Goal: Task Accomplishment & Management: Manage account settings

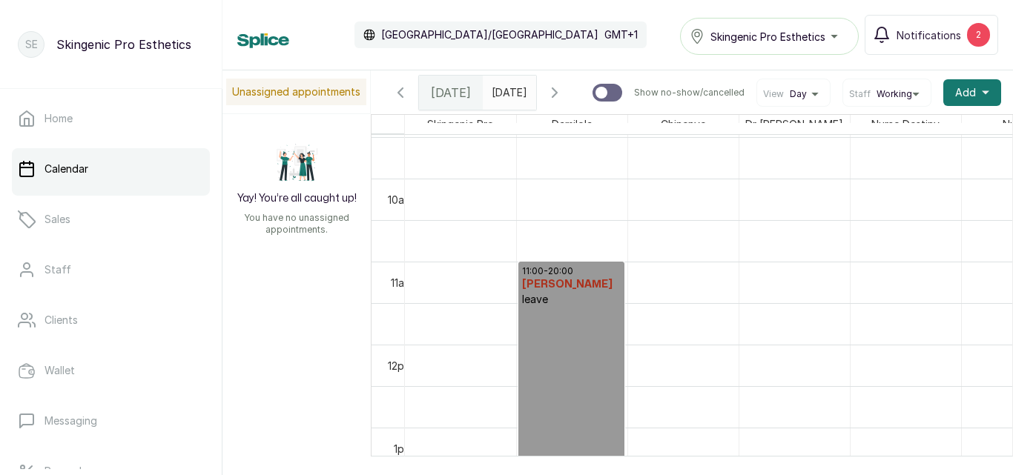
scroll to position [0, 7]
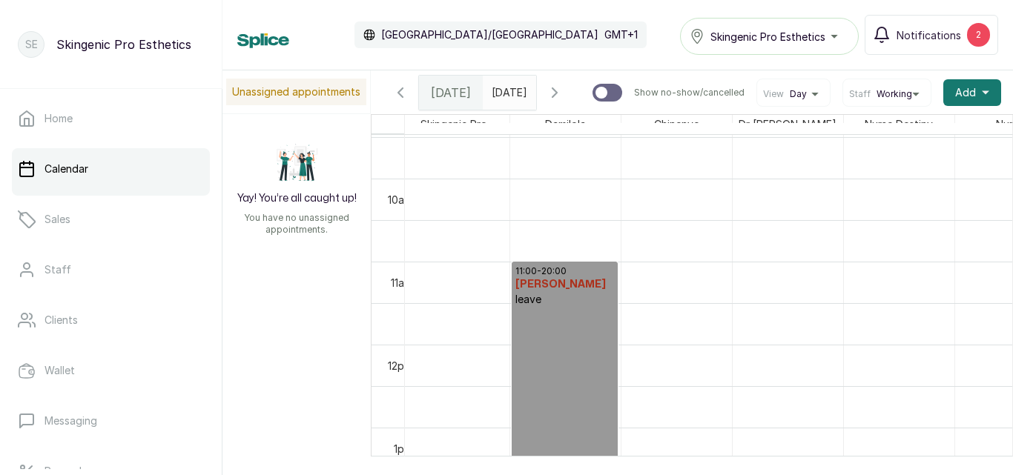
drag, startPoint x: 984, startPoint y: 299, endPoint x: 995, endPoint y: 314, distance: 18.1
click at [995, 314] on div "14:00 - 15:00 [PERSON_NAME] Diamond [MEDICAL_DATA] Confirmed 11:00 - 20:00 [PER…" at bounding box center [708, 331] width 607 height 393
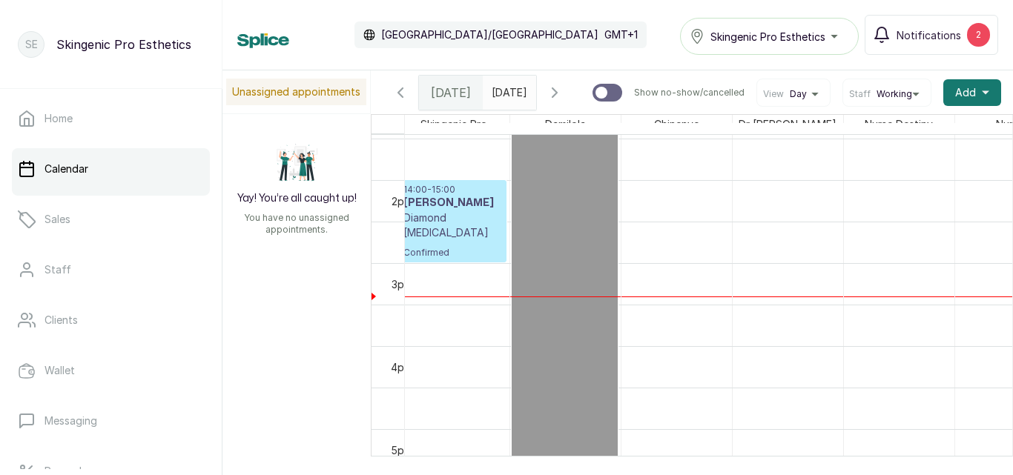
scroll to position [0, 0]
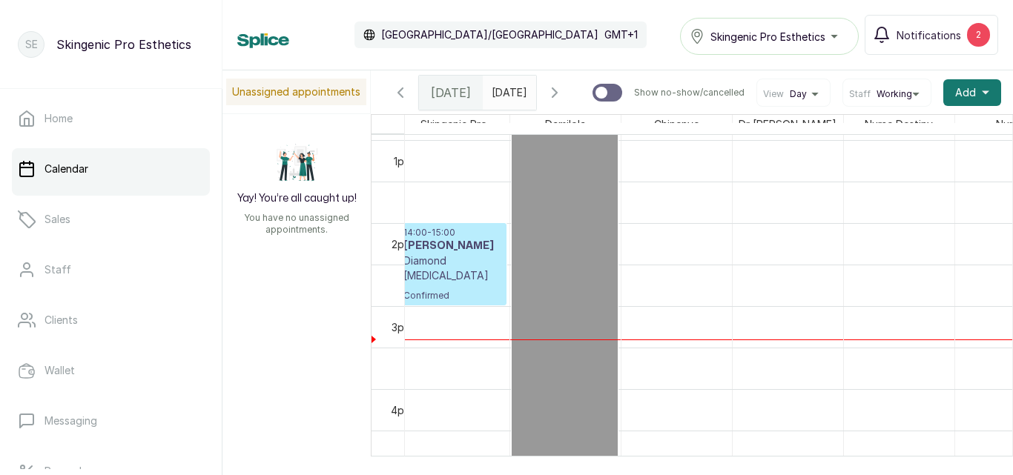
click at [438, 275] on p "Diamond [MEDICAL_DATA]" at bounding box center [453, 269] width 99 height 30
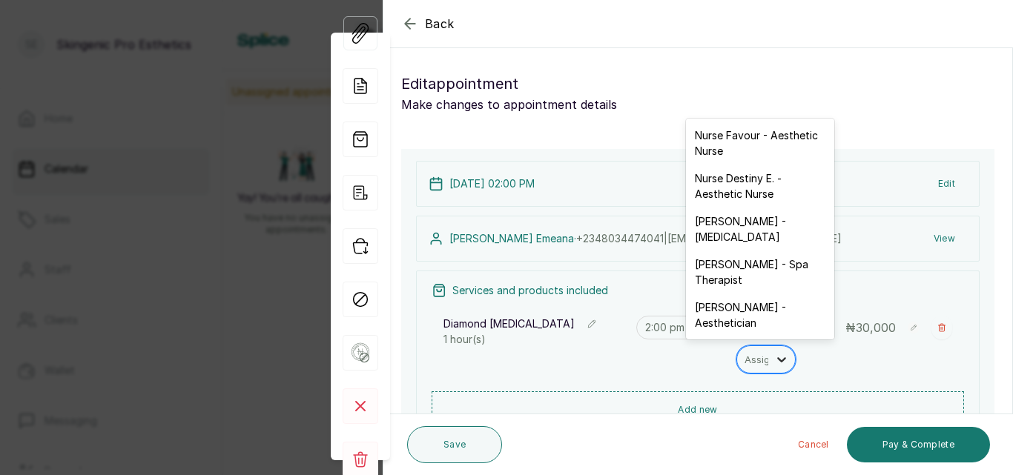
click at [774, 361] on icon at bounding box center [781, 359] width 15 height 15
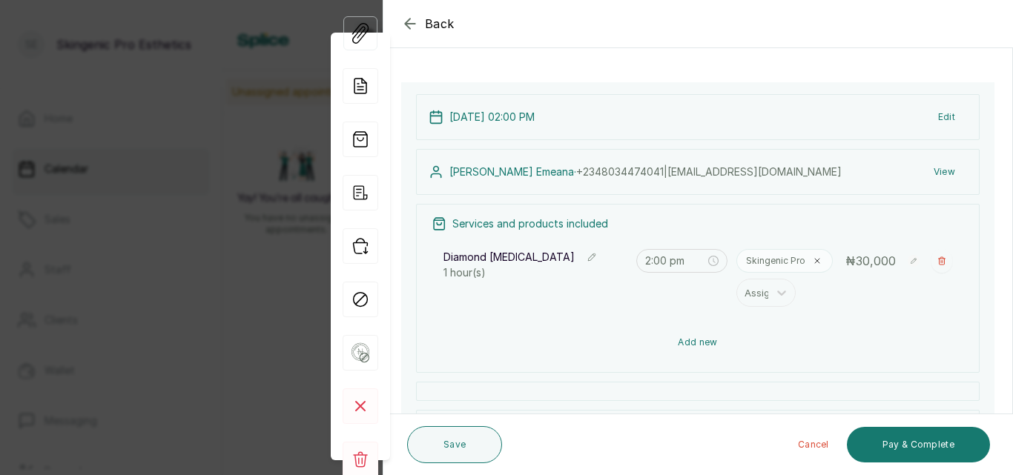
click at [708, 342] on button "Add new" at bounding box center [698, 343] width 533 height 36
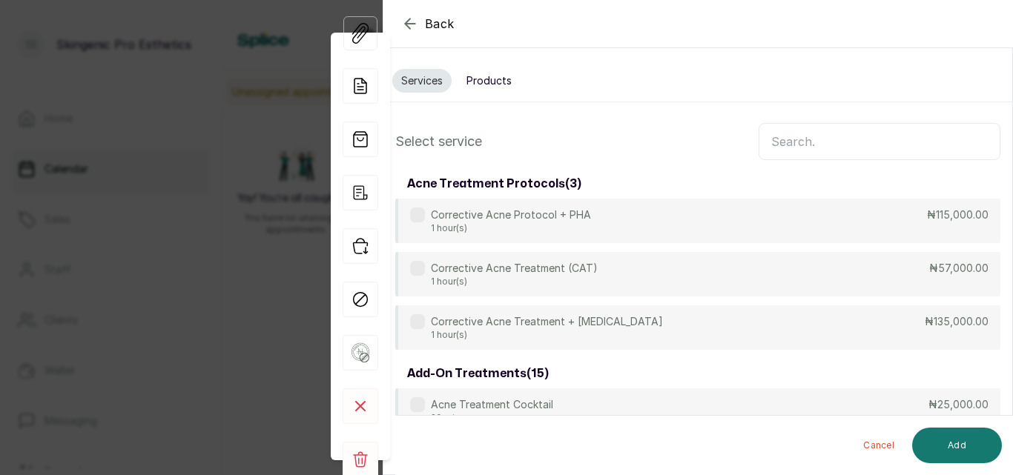
click at [834, 142] on input "text" at bounding box center [880, 141] width 242 height 37
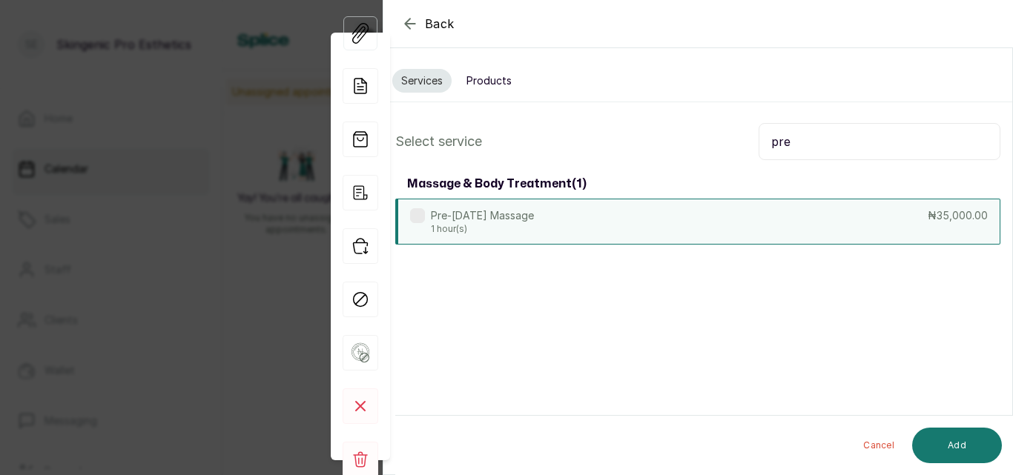
type input "pre"
click at [681, 223] on div "Pre-[DATE] Massage 1 hour(s) ₦35,000.00" at bounding box center [697, 222] width 605 height 46
click at [935, 442] on button "Add" at bounding box center [957, 446] width 90 height 36
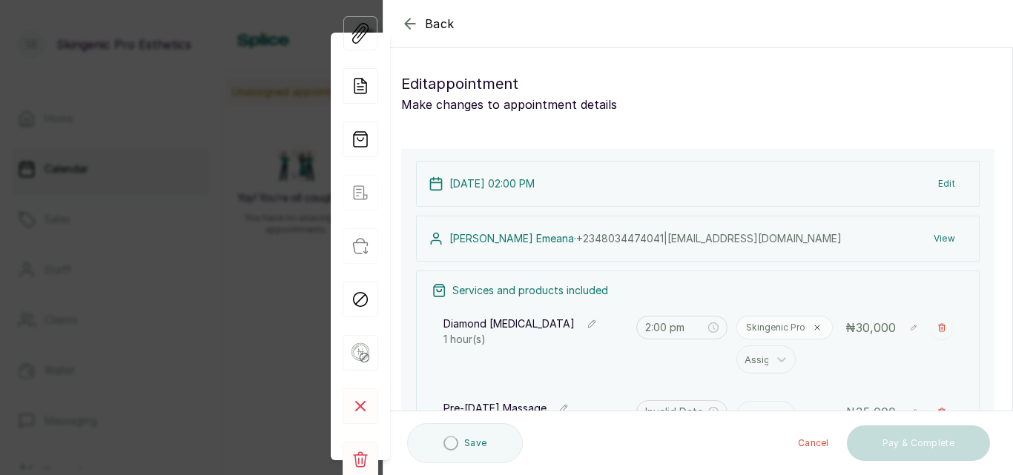
type input "3:00 pm"
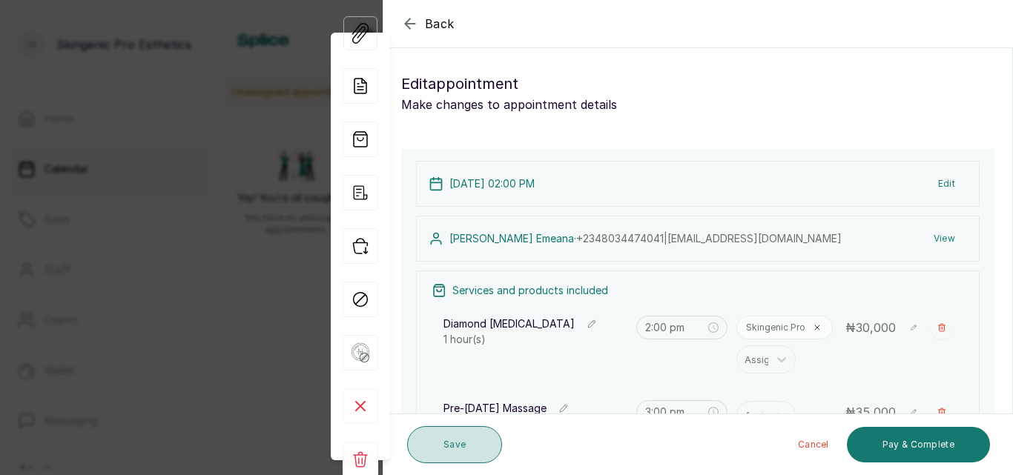
click at [466, 438] on button "Save" at bounding box center [454, 445] width 95 height 37
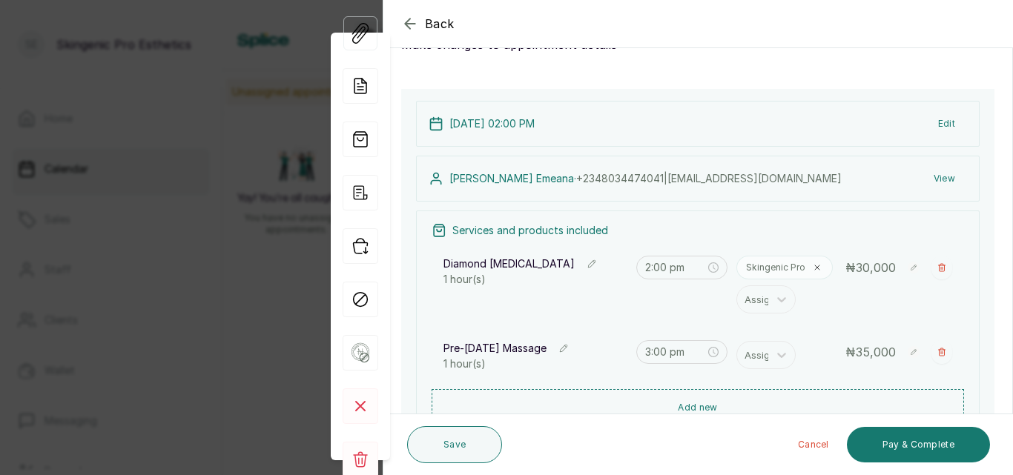
scroll to position [68, 0]
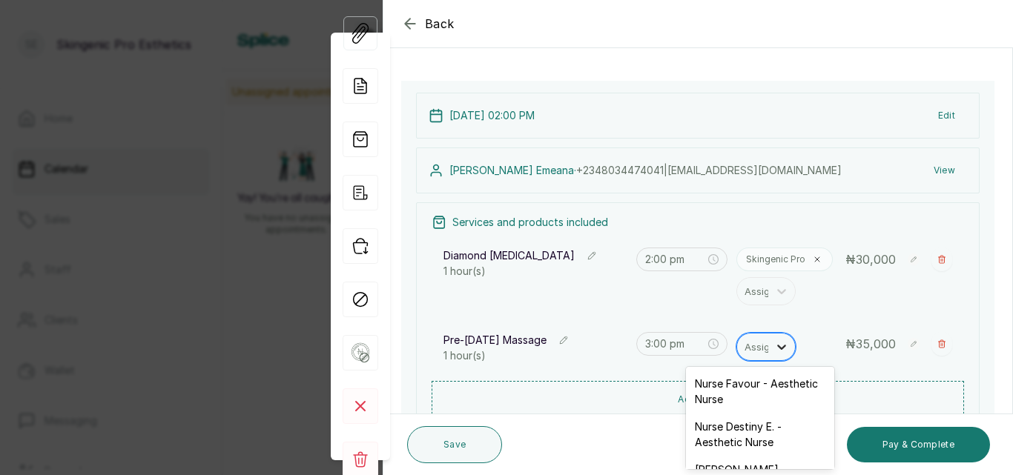
click at [774, 349] on icon at bounding box center [781, 347] width 15 height 15
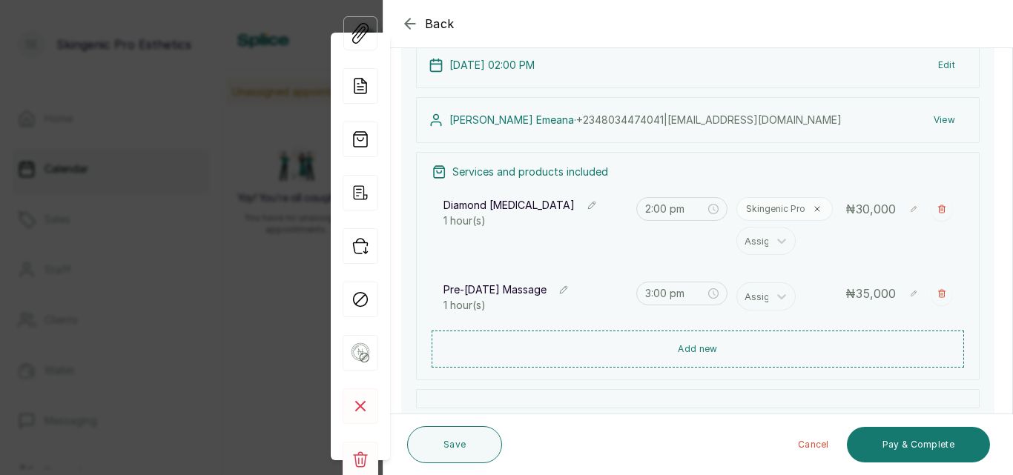
scroll to position [115, 0]
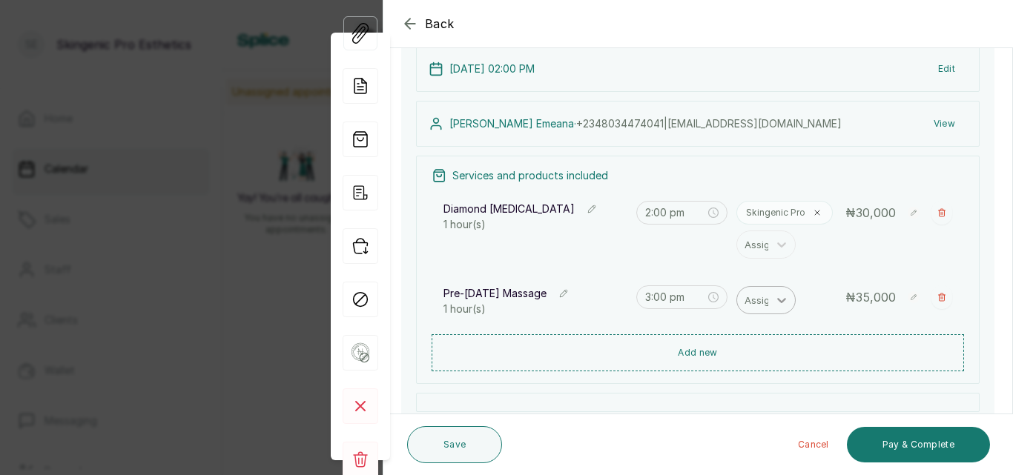
click at [778, 302] on icon at bounding box center [782, 300] width 9 height 5
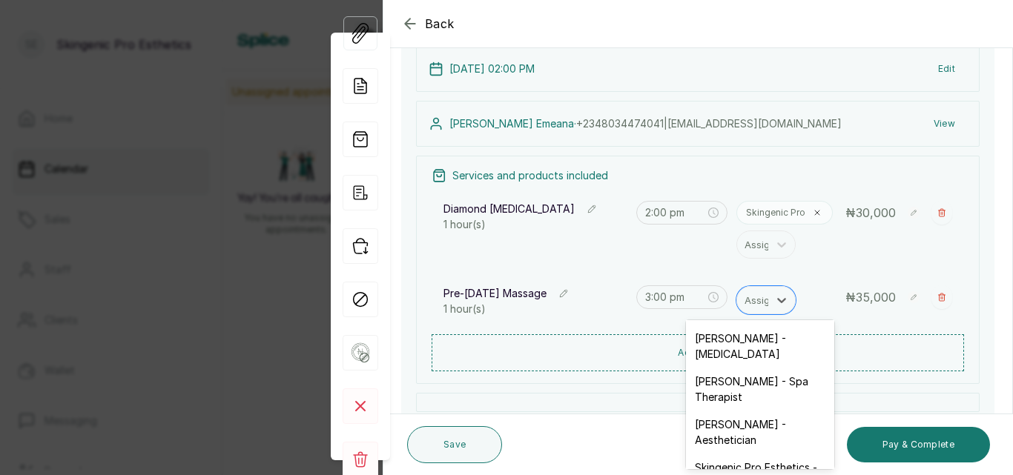
scroll to position [101, 0]
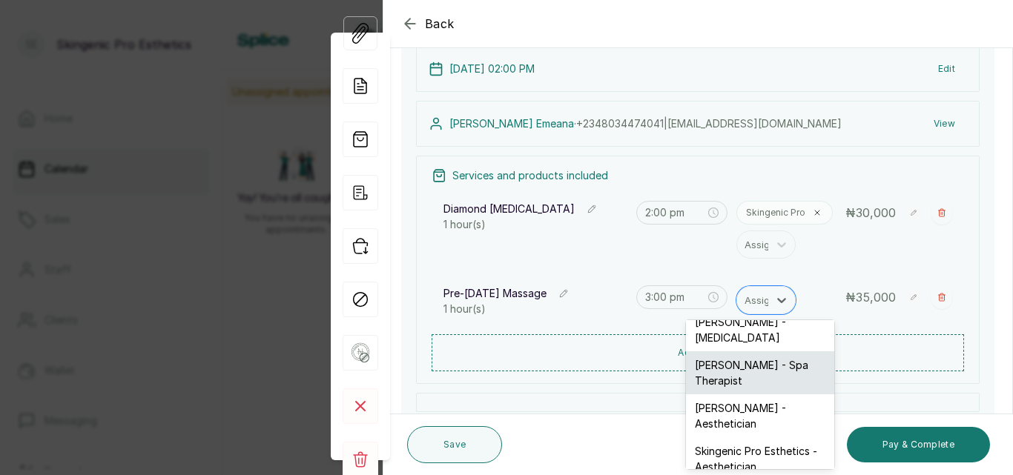
click at [736, 378] on div "[PERSON_NAME] - Spa Therapist" at bounding box center [760, 373] width 148 height 43
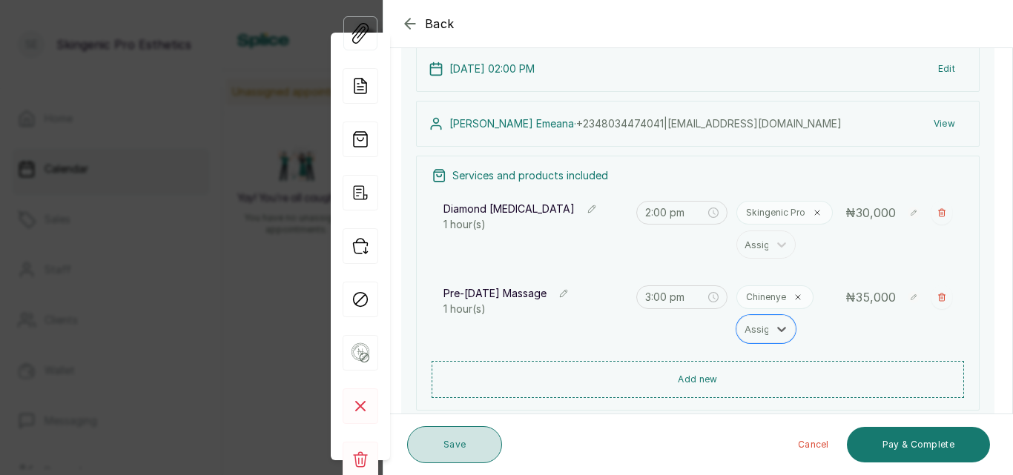
click at [445, 449] on button "Save" at bounding box center [454, 445] width 95 height 37
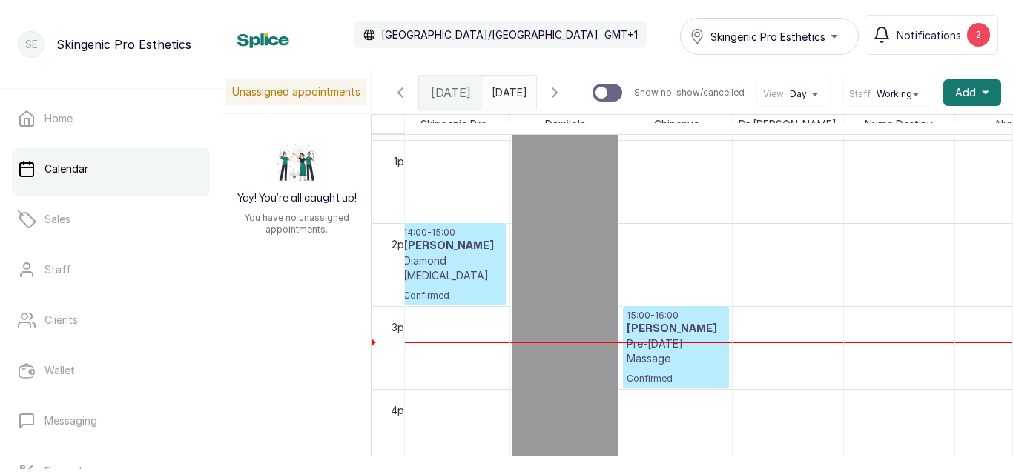
click at [693, 361] on div "15:00 - 16:00 [PERSON_NAME] Pre-[DATE] Massage Confirmed" at bounding box center [676, 347] width 99 height 75
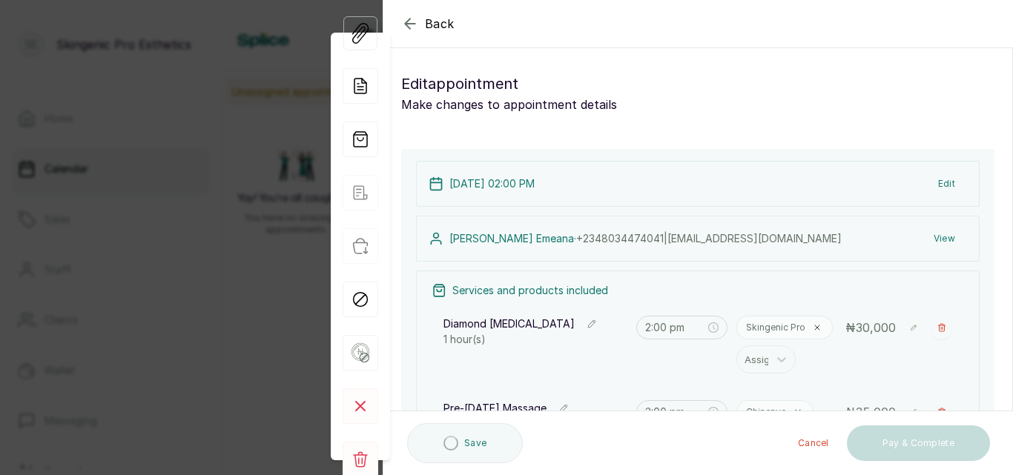
click at [693, 361] on div "Diamond [MEDICAL_DATA] 1 hour(s) 2:00 pm Skingenic Pro Assign ₦ 30,000" at bounding box center [698, 345] width 533 height 76
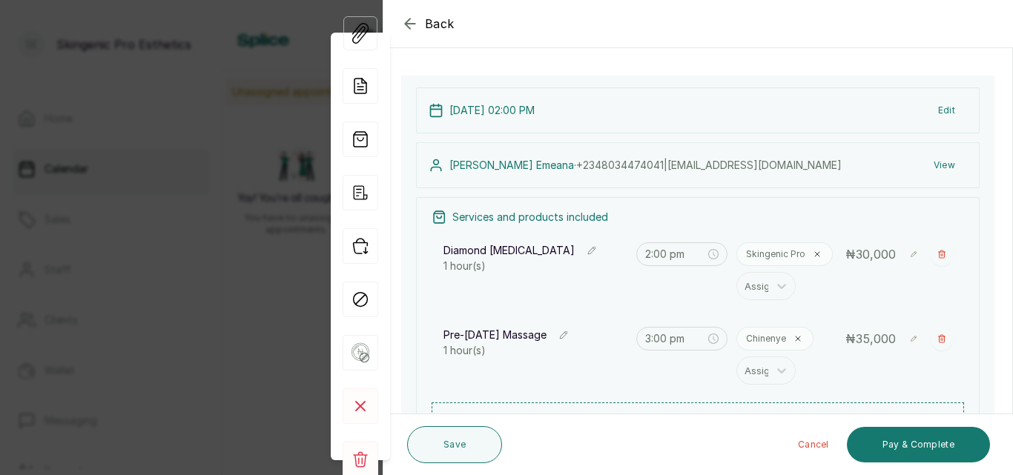
scroll to position [82, 0]
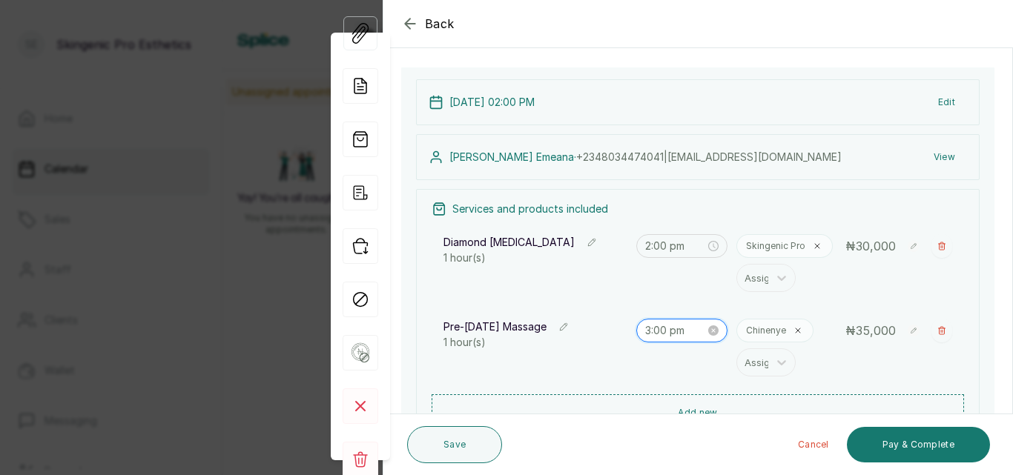
click at [683, 332] on input "3:00 pm" at bounding box center [675, 331] width 61 height 16
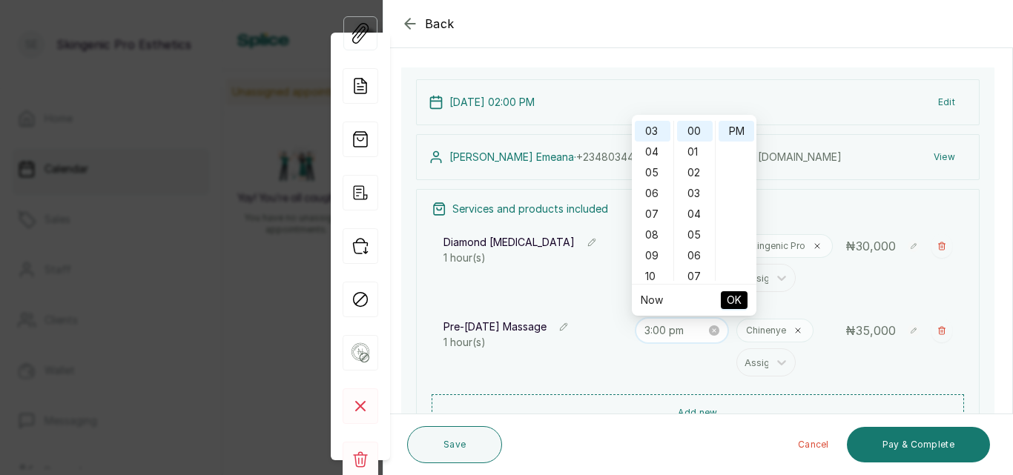
scroll to position [62, 0]
click at [658, 151] on div "04" at bounding box center [653, 152] width 36 height 21
type input "4:00 pm"
click at [735, 293] on span "OK" at bounding box center [734, 300] width 15 height 28
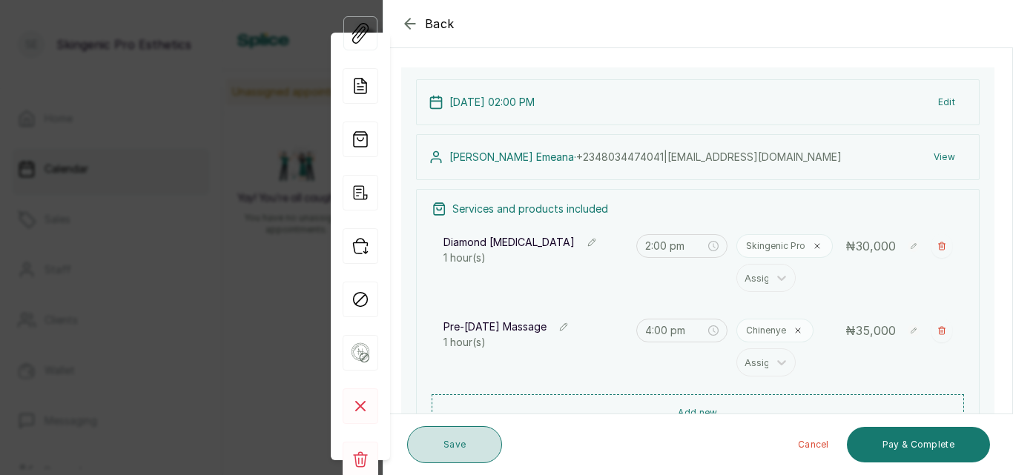
click at [466, 453] on button "Save" at bounding box center [454, 445] width 95 height 37
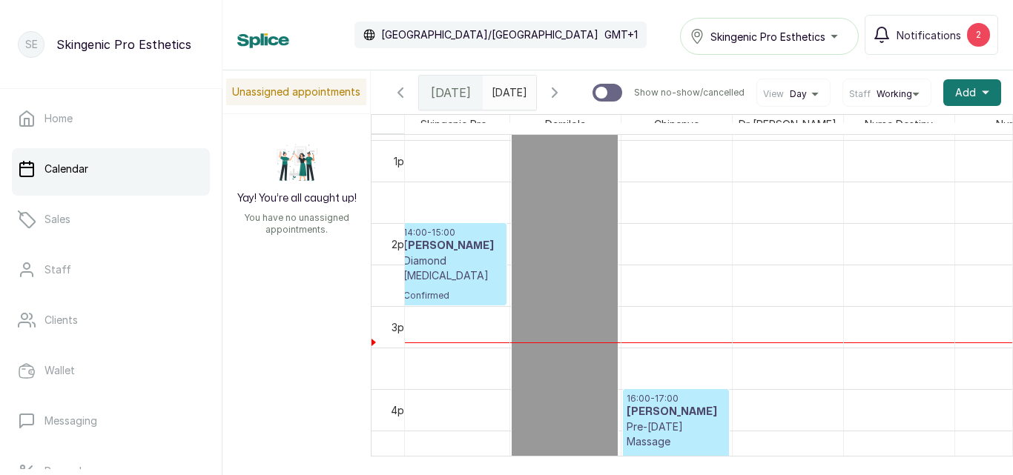
type input "dd/MM/yyyy"
click at [507, 86] on input "dd/MM/yyyy" at bounding box center [496, 88] width 24 height 25
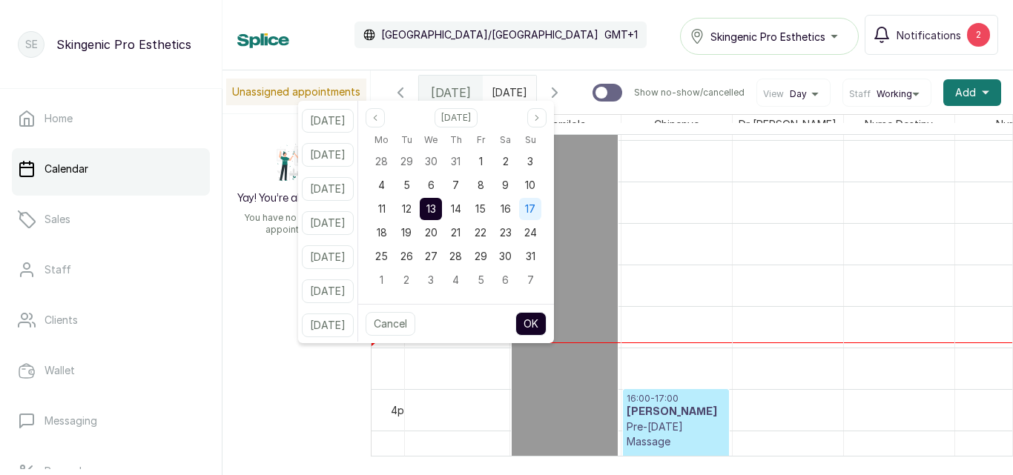
click at [541, 212] on div "17" at bounding box center [530, 209] width 22 height 22
click at [547, 320] on button "OK" at bounding box center [531, 324] width 31 height 24
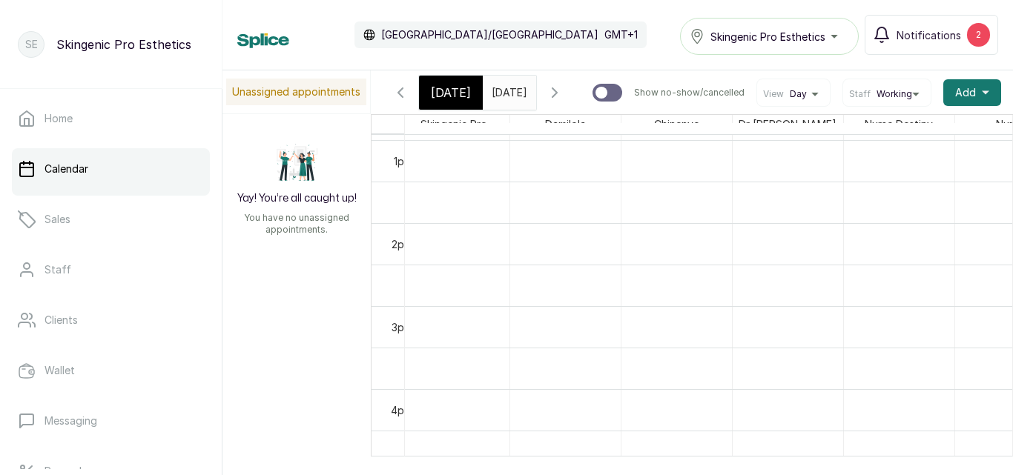
type input "[DATE]"
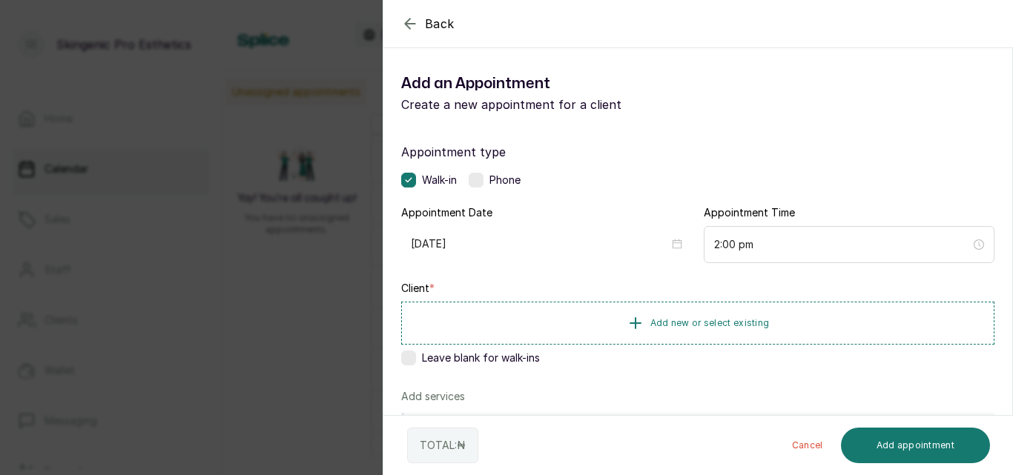
click at [446, 246] on input "[DATE]" at bounding box center [540, 244] width 258 height 16
click at [630, 322] on icon "button" at bounding box center [635, 322] width 10 height 10
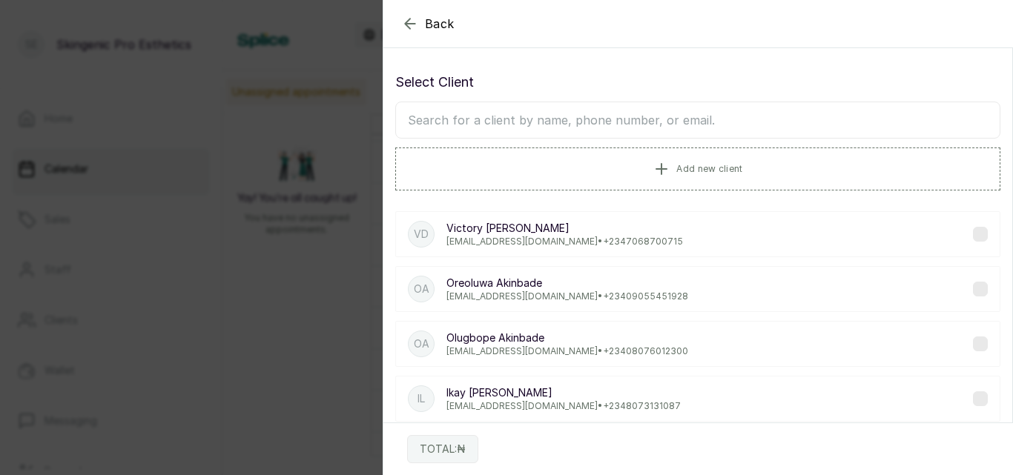
click at [573, 126] on input "text" at bounding box center [697, 120] width 605 height 37
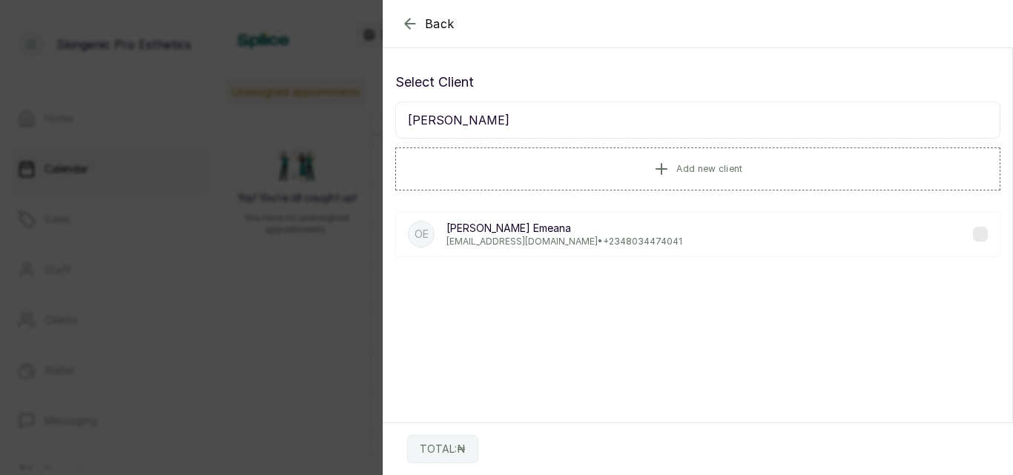
type input "[PERSON_NAME]"
click at [591, 240] on p "[EMAIL_ADDRESS][DOMAIN_NAME] • [PHONE_NUMBER]" at bounding box center [565, 242] width 236 height 12
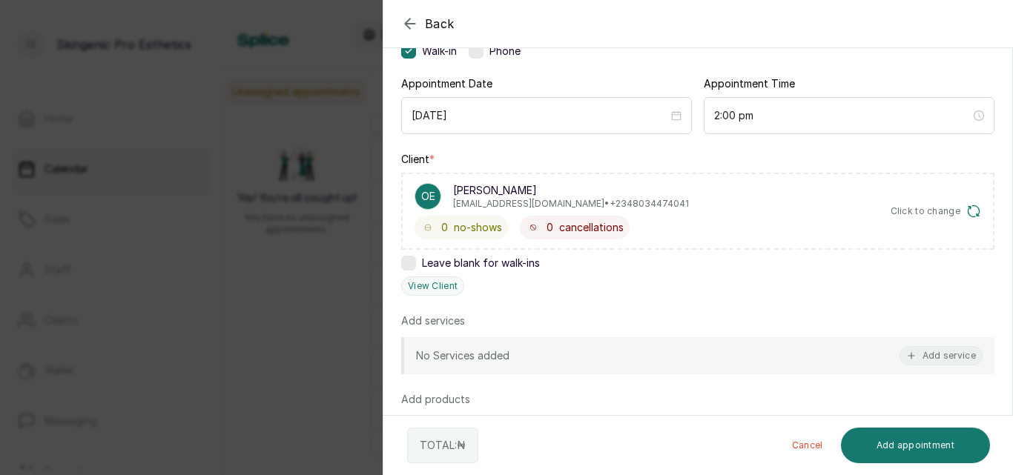
scroll to position [134, 0]
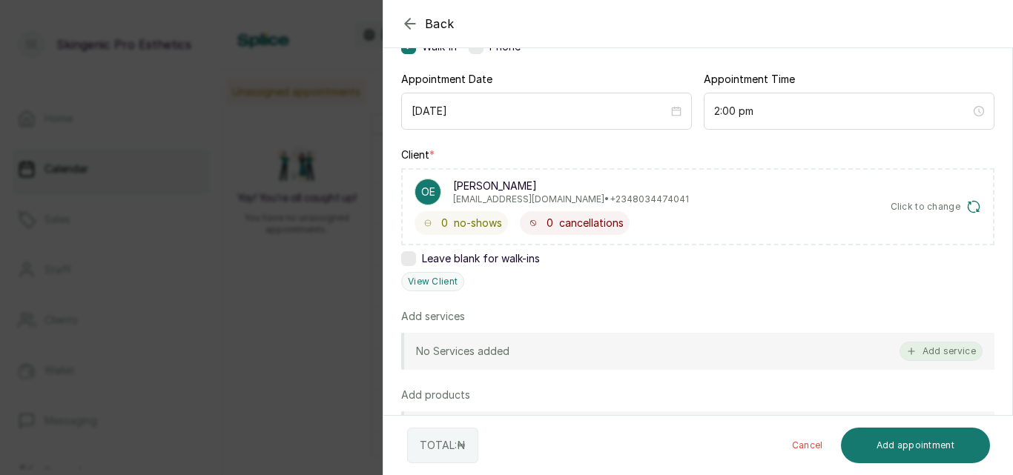
click at [920, 348] on button "Add service" at bounding box center [941, 351] width 83 height 19
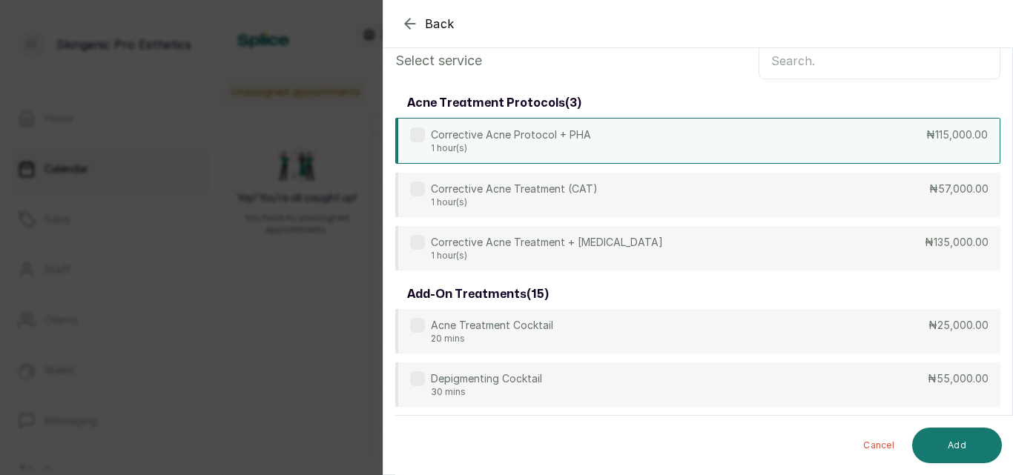
scroll to position [0, 0]
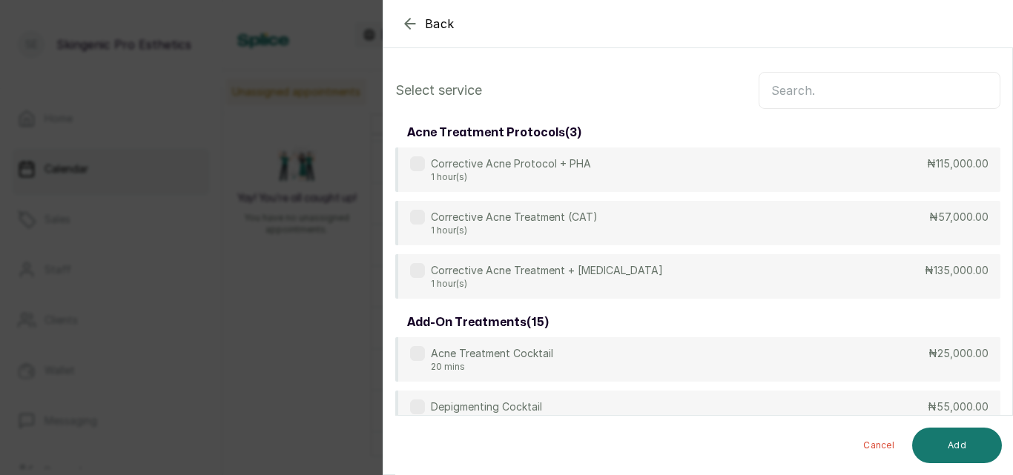
click at [939, 97] on input "text" at bounding box center [880, 90] width 242 height 37
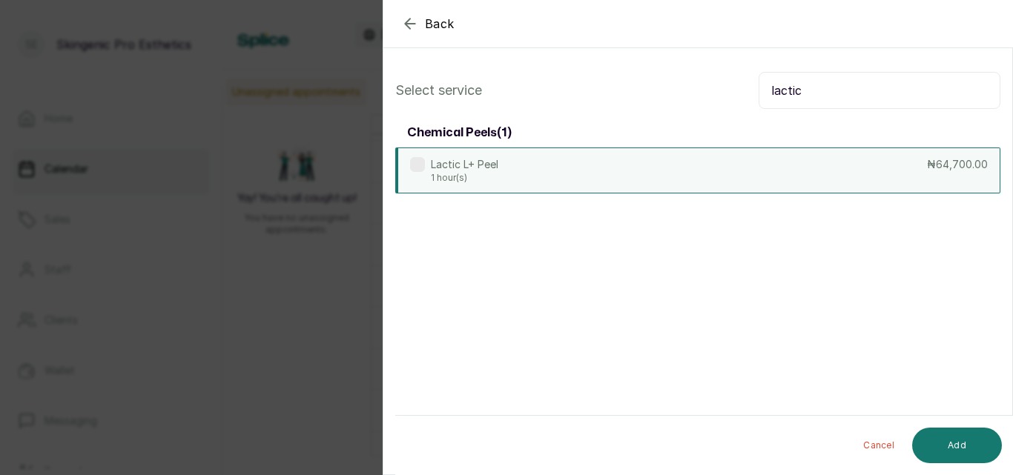
type input "lactic"
click at [697, 171] on div "Lactic L+ Peel 1 hour(s) ₦64,700.00" at bounding box center [697, 171] width 605 height 46
click at [936, 438] on button "Add" at bounding box center [957, 446] width 90 height 36
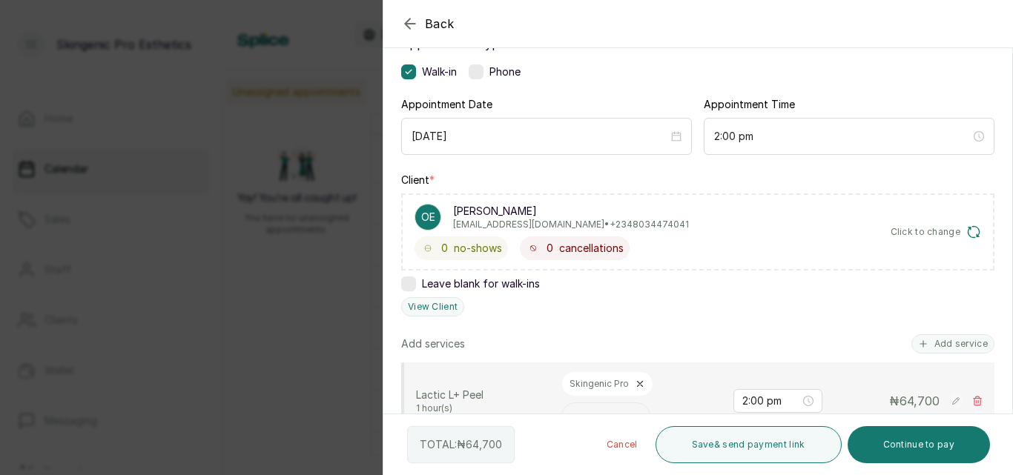
scroll to position [98, 0]
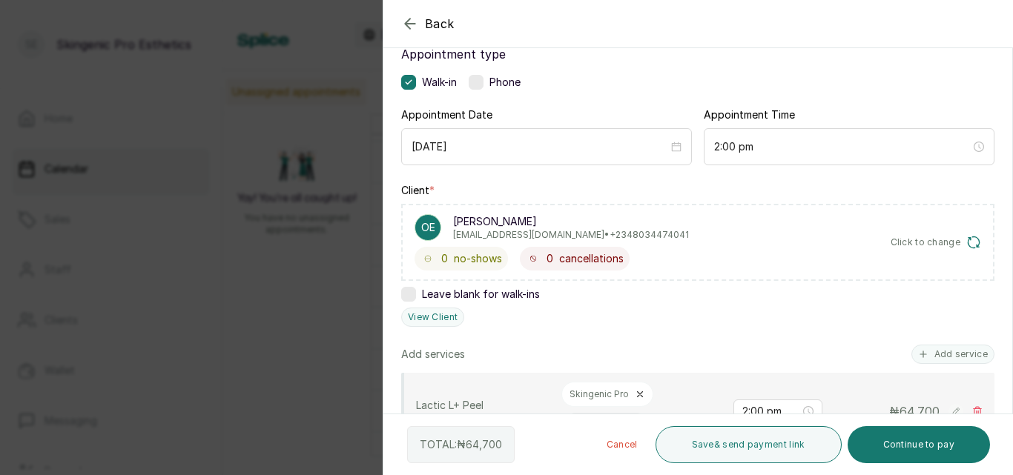
click at [475, 86] on label at bounding box center [476, 82] width 15 height 15
click at [407, 78] on label at bounding box center [408, 82] width 15 height 15
click at [479, 81] on label at bounding box center [476, 82] width 15 height 15
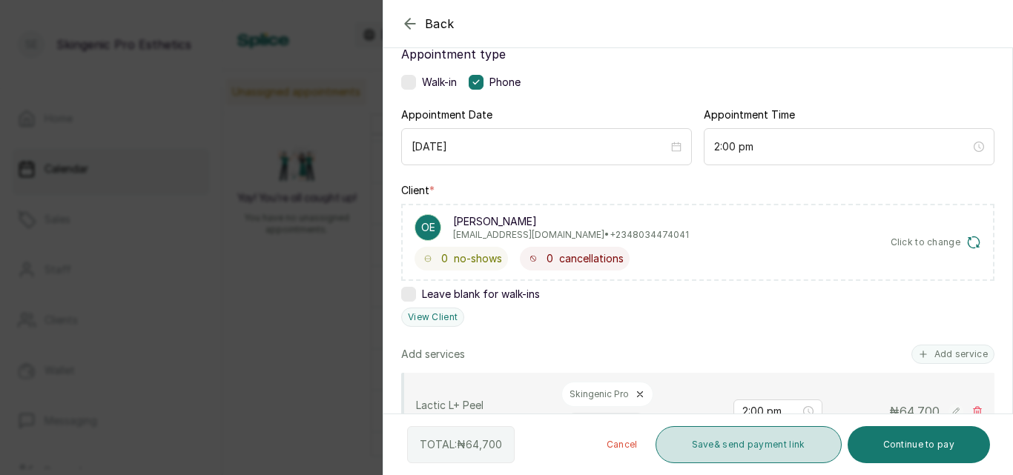
click at [733, 447] on button "Save & send payment link" at bounding box center [749, 445] width 186 height 37
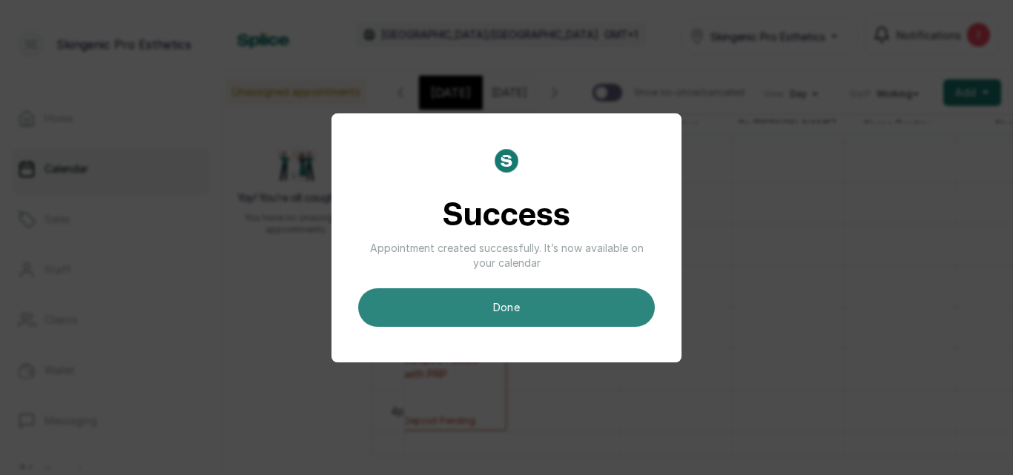
scroll to position [0, 0]
click at [533, 313] on button "done" at bounding box center [506, 308] width 297 height 39
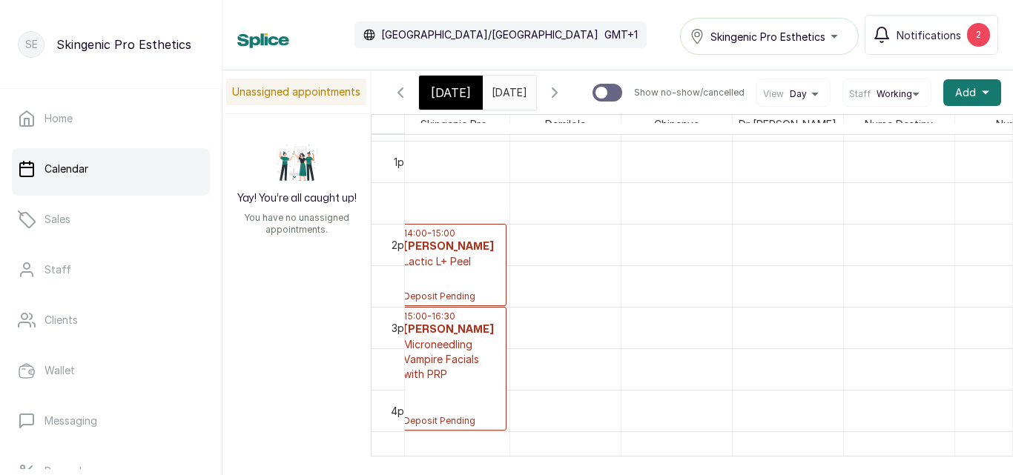
click at [461, 349] on p "Microneedling Vampire Facials with PRP" at bounding box center [453, 359] width 99 height 45
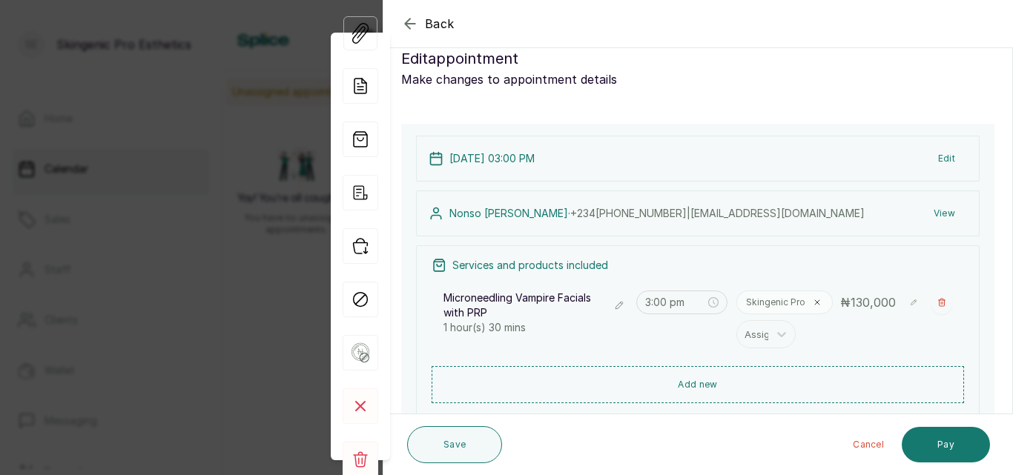
scroll to position [24, 0]
click at [931, 163] on button "Edit" at bounding box center [946, 160] width 41 height 27
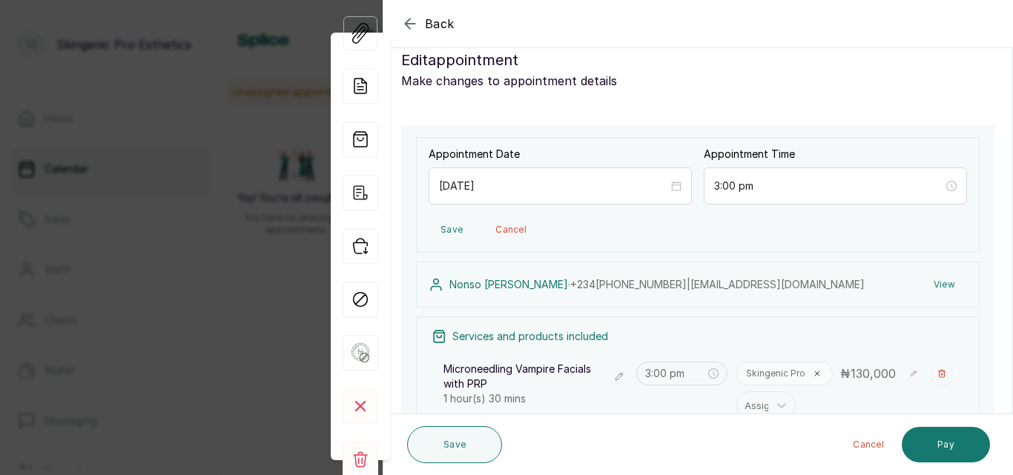
click at [457, 231] on button "Save" at bounding box center [452, 230] width 46 height 27
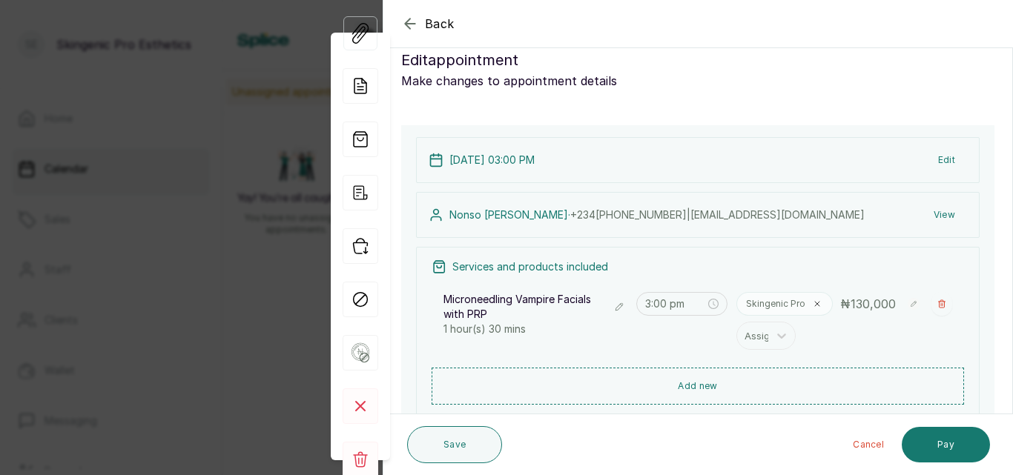
scroll to position [26, 0]
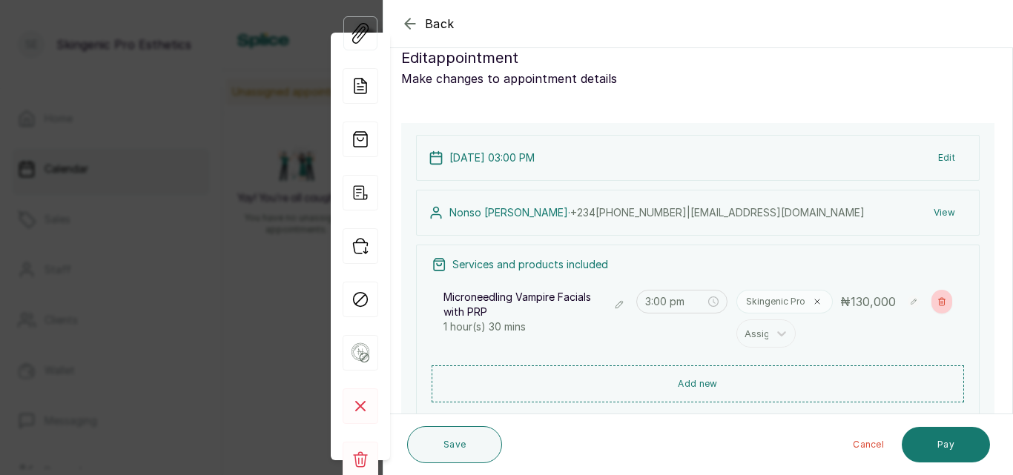
click at [938, 300] on icon "button" at bounding box center [942, 301] width 9 height 9
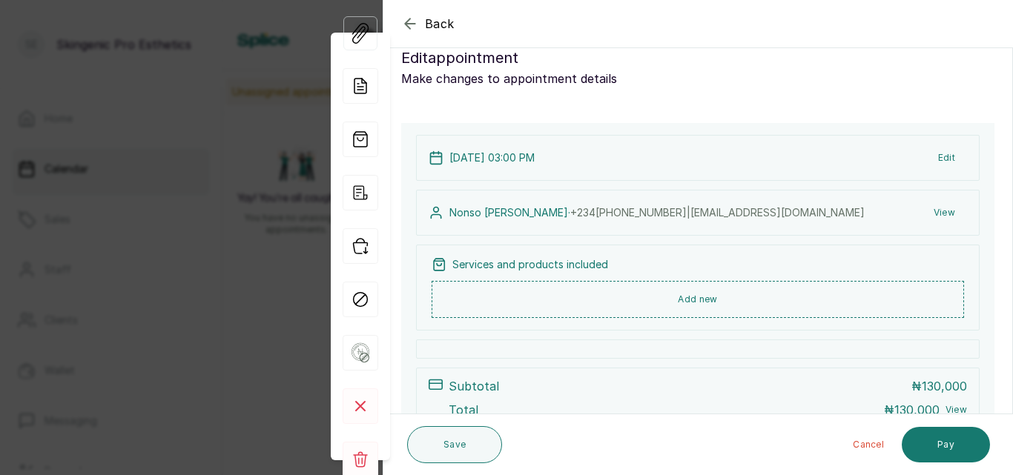
click at [928, 210] on button "View" at bounding box center [944, 213] width 45 height 27
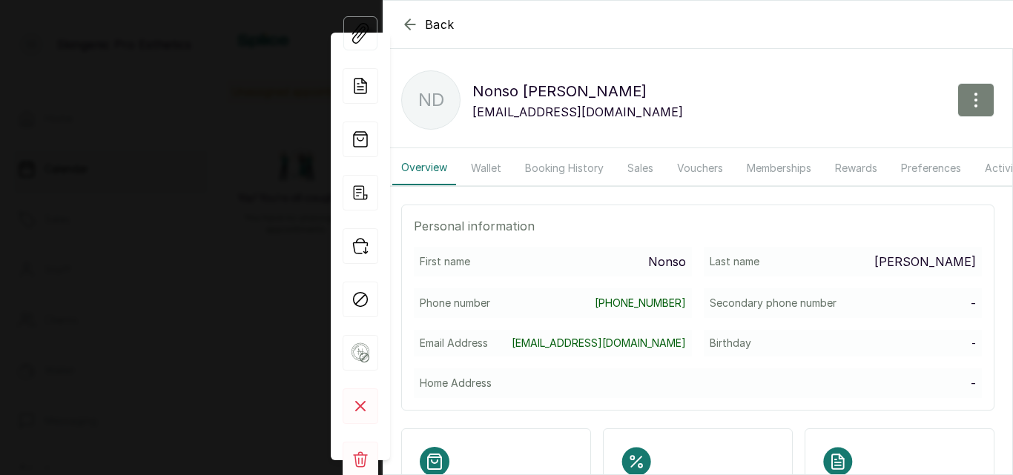
click at [958, 99] on button "button" at bounding box center [976, 100] width 37 height 34
click at [850, 289] on div "First name Nonso Last name [PERSON_NAME] Phone number [PHONE_NUMBER] Secondary …" at bounding box center [698, 322] width 568 height 151
click at [412, 24] on icon "button" at bounding box center [410, 25] width 18 height 18
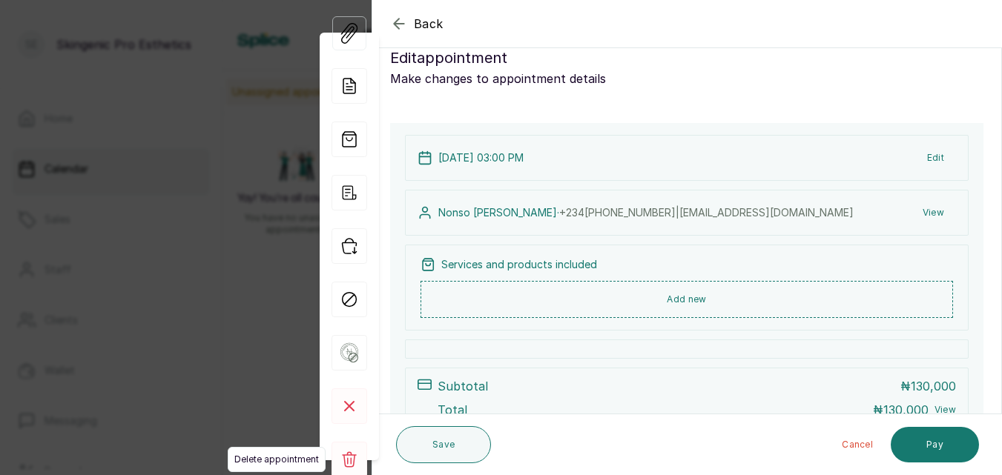
click at [351, 453] on icon at bounding box center [349, 460] width 15 height 16
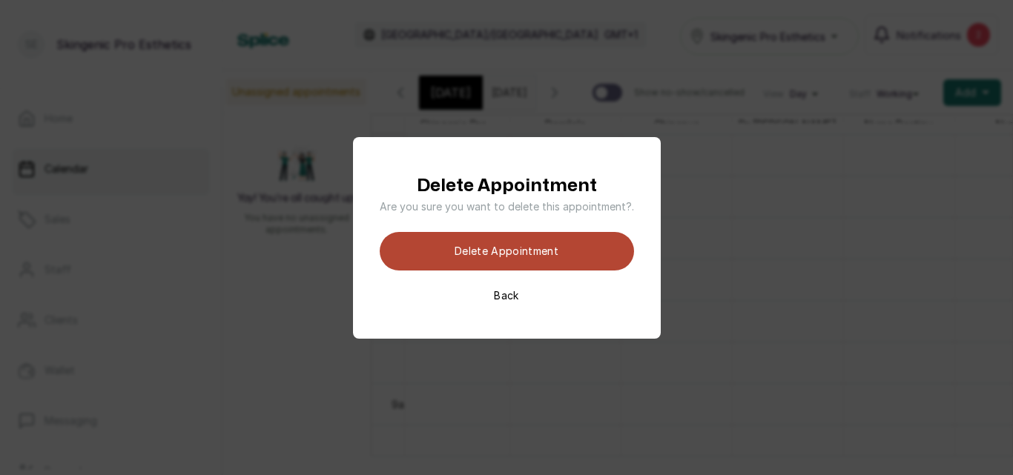
click at [495, 250] on button "Delete appointment" at bounding box center [507, 251] width 254 height 39
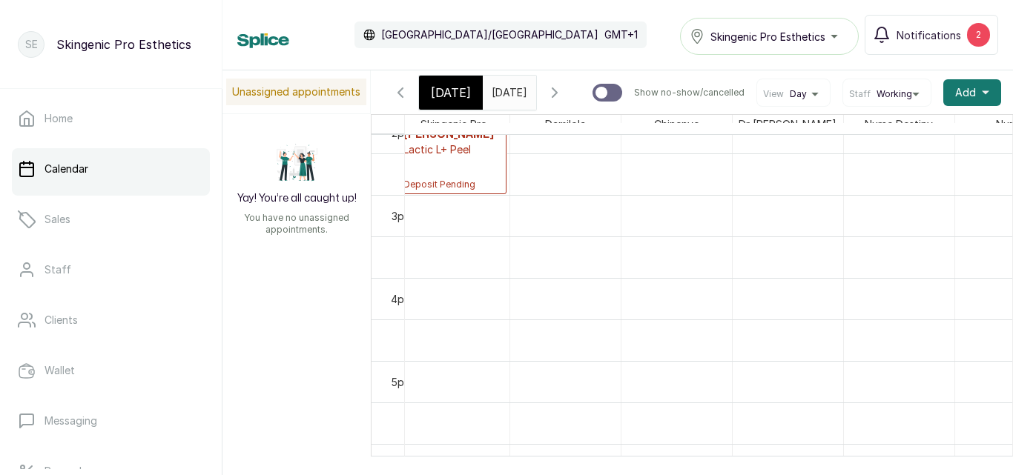
scroll to position [1182, 0]
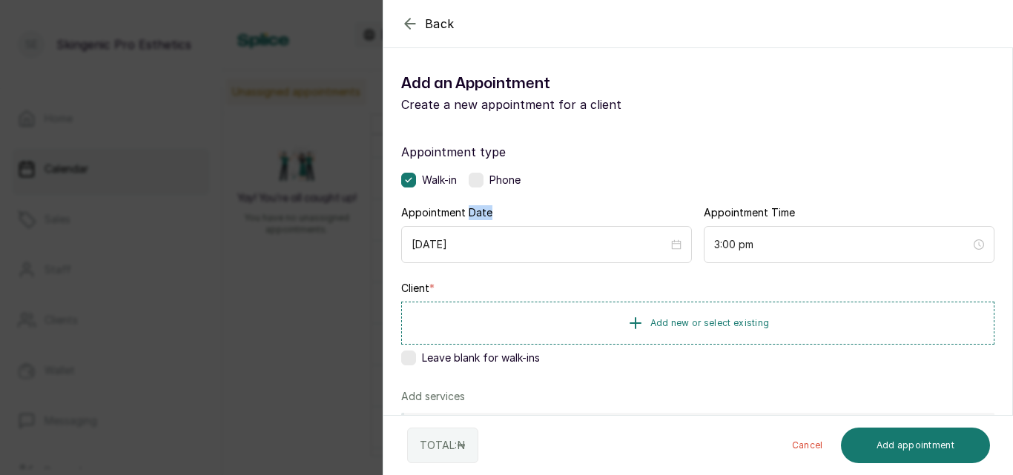
click at [451, 225] on div "Appointment Date [DATE]" at bounding box center [546, 234] width 291 height 58
click at [480, 181] on label at bounding box center [476, 180] width 15 height 15
click at [638, 320] on icon "button" at bounding box center [636, 323] width 18 height 18
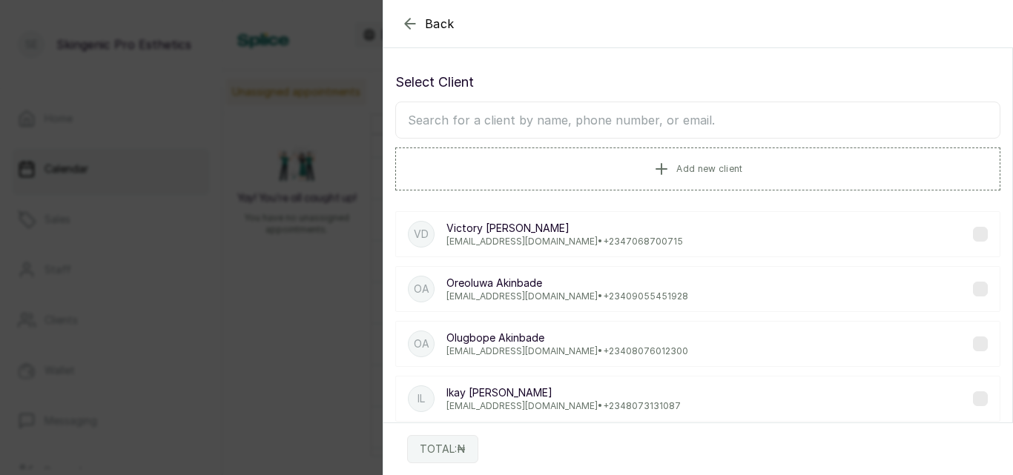
click at [605, 120] on input "text" at bounding box center [697, 120] width 605 height 37
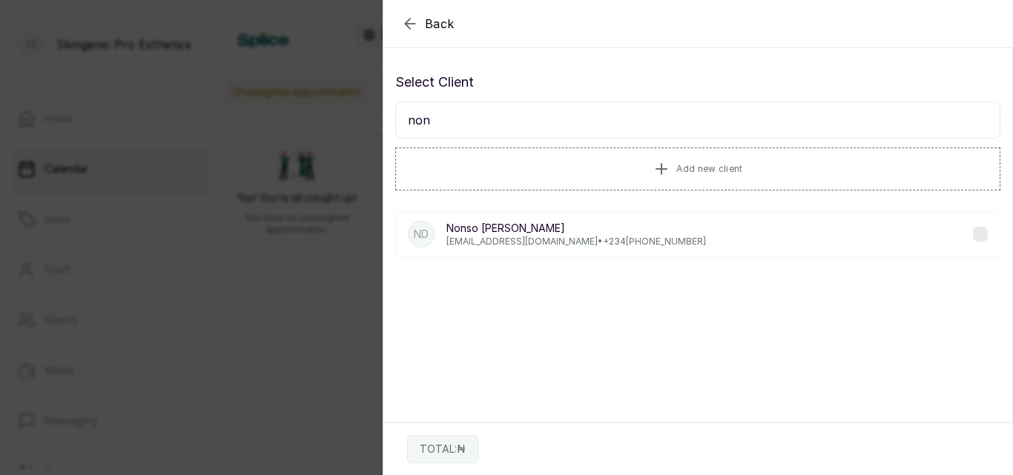
type input "non"
click at [570, 227] on p "[PERSON_NAME]" at bounding box center [577, 228] width 260 height 15
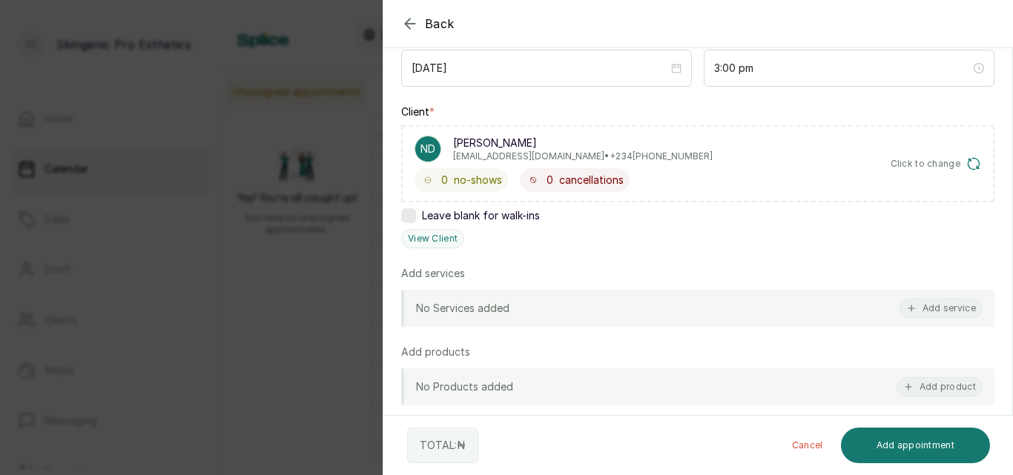
scroll to position [175, 0]
click at [924, 308] on button "Add service" at bounding box center [941, 309] width 83 height 19
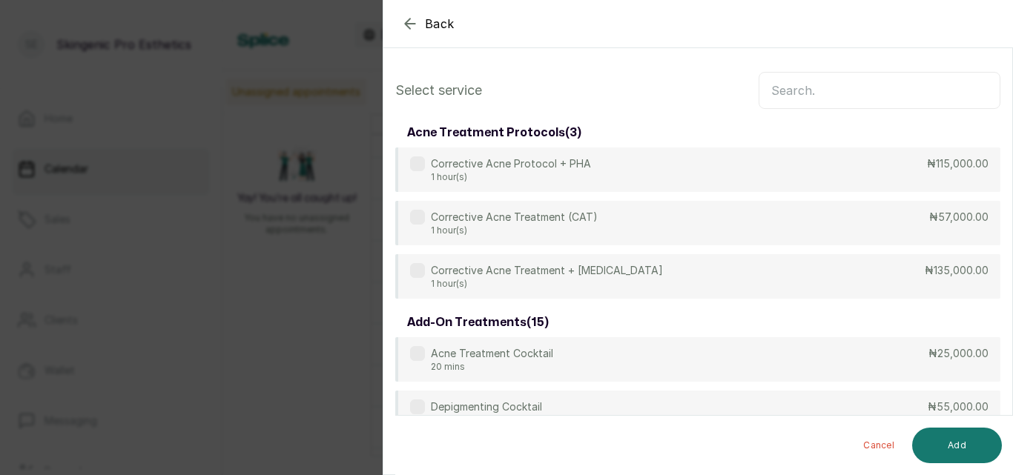
click at [843, 88] on input "text" at bounding box center [880, 90] width 242 height 37
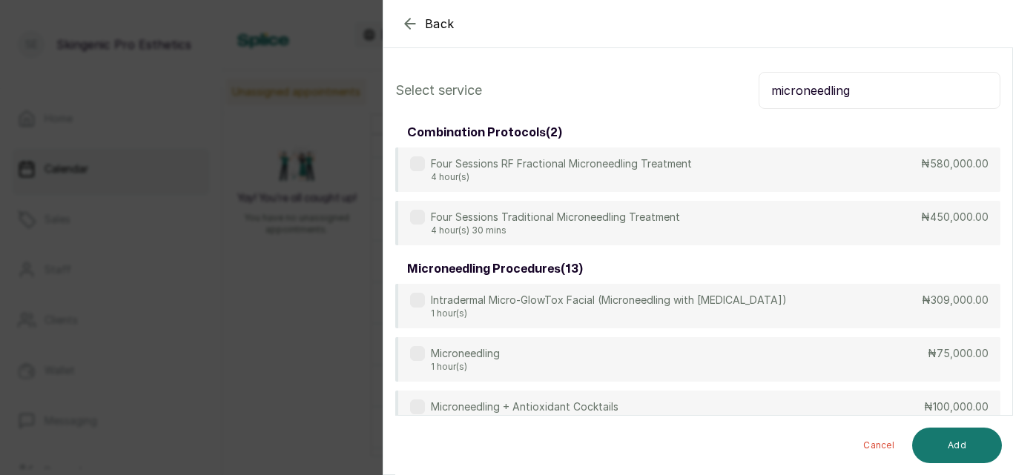
type input "microneedling"
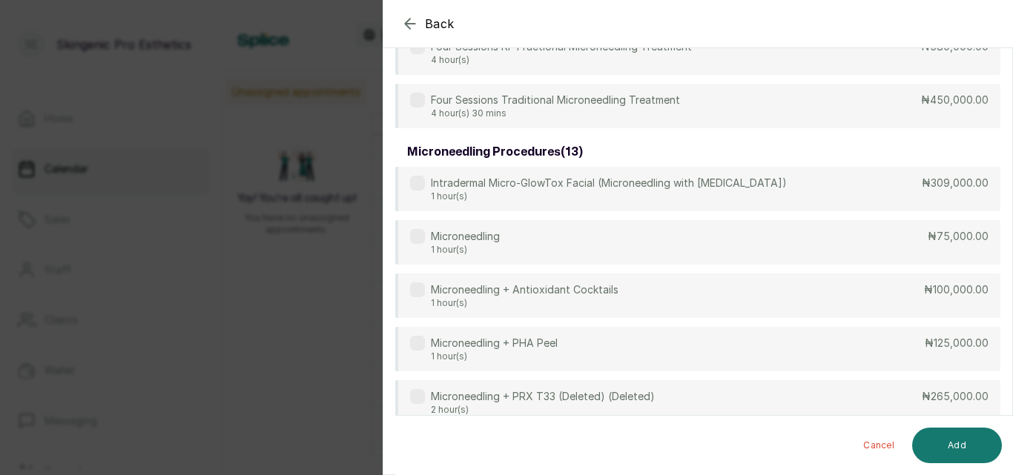
scroll to position [119, 0]
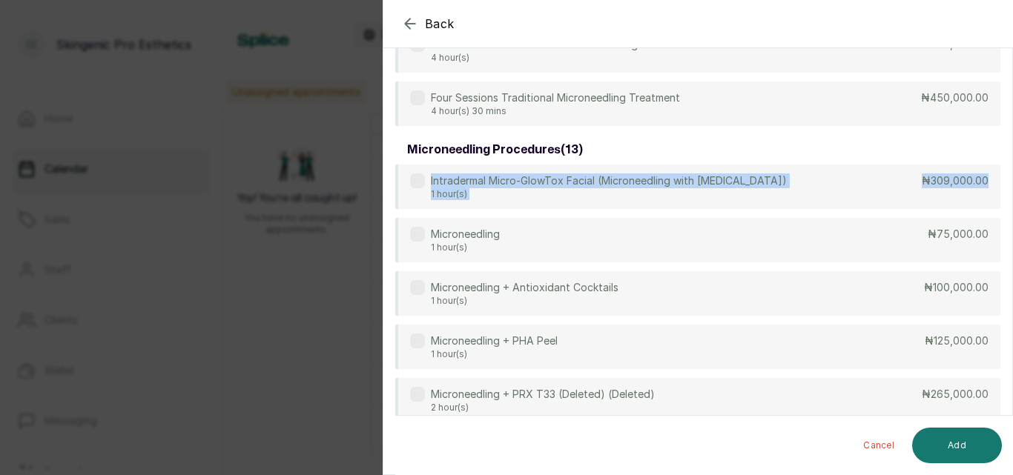
drag, startPoint x: 995, startPoint y: 136, endPoint x: 1010, endPoint y: 171, distance: 36.9
click at [1010, 171] on section "Back Add Appointment Select service microneedling combination protocols ( 2 ) F…" at bounding box center [698, 237] width 630 height 475
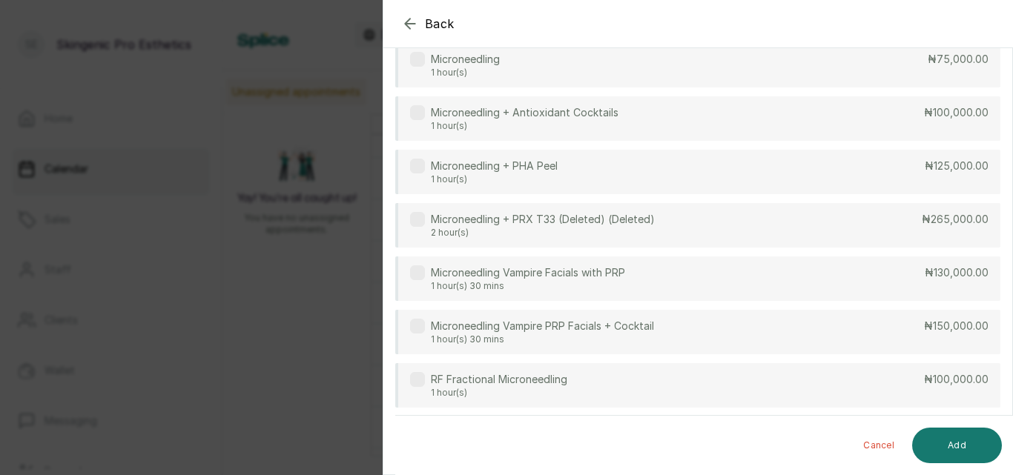
scroll to position [289, 0]
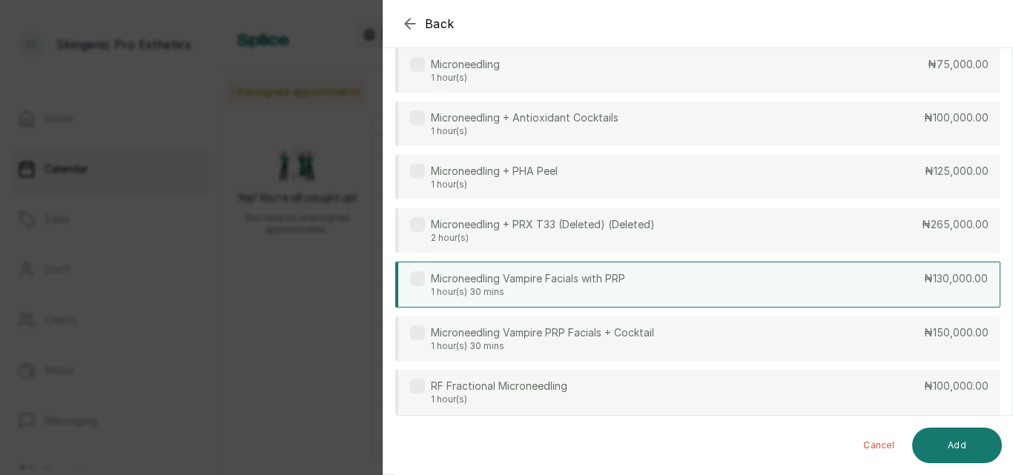
click at [746, 278] on div "Microneedling Vampire Facials with PRP 1 hour(s) 30 mins ₦130,000.00" at bounding box center [697, 285] width 605 height 46
click at [953, 440] on button "Add" at bounding box center [957, 446] width 90 height 36
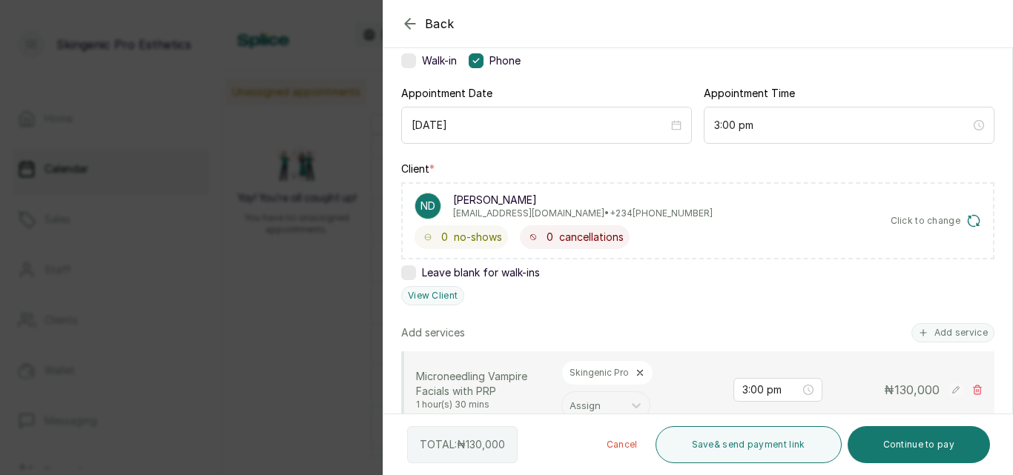
scroll to position [122, 0]
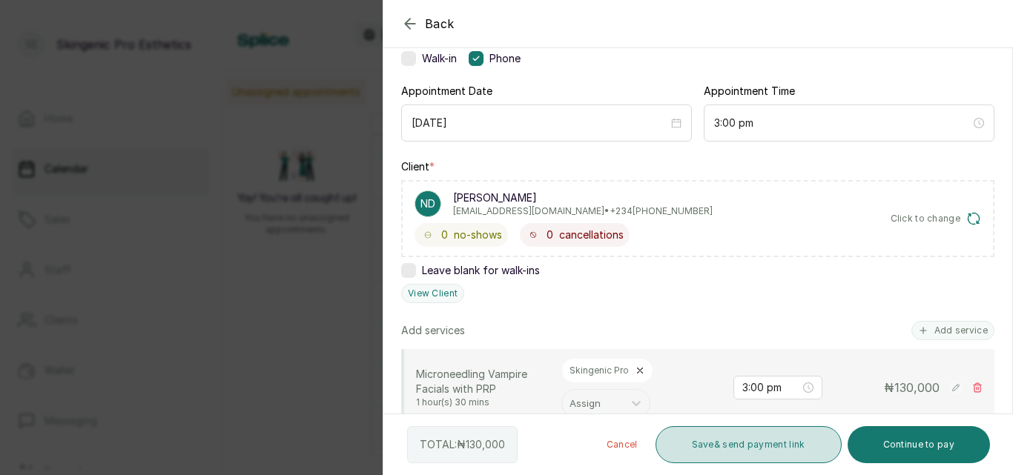
click at [761, 451] on button "Save & send payment link" at bounding box center [749, 445] width 186 height 37
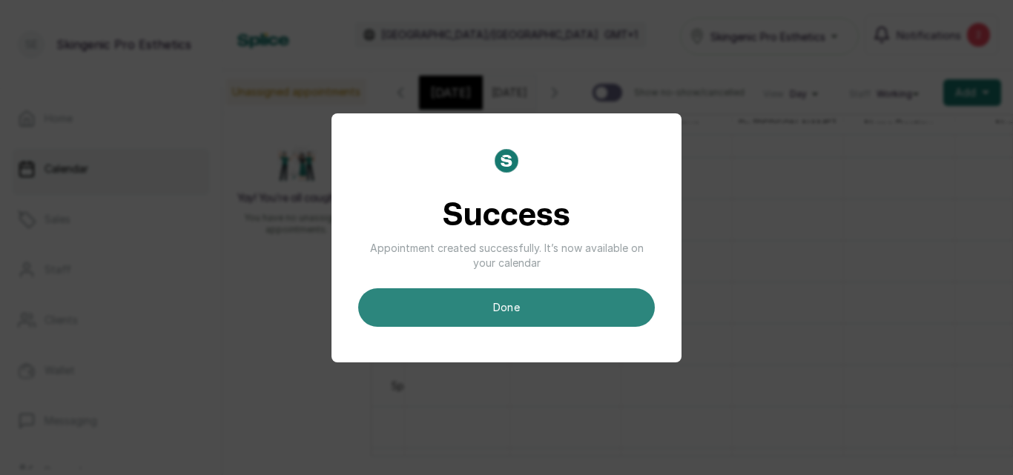
click at [521, 297] on button "done" at bounding box center [506, 308] width 297 height 39
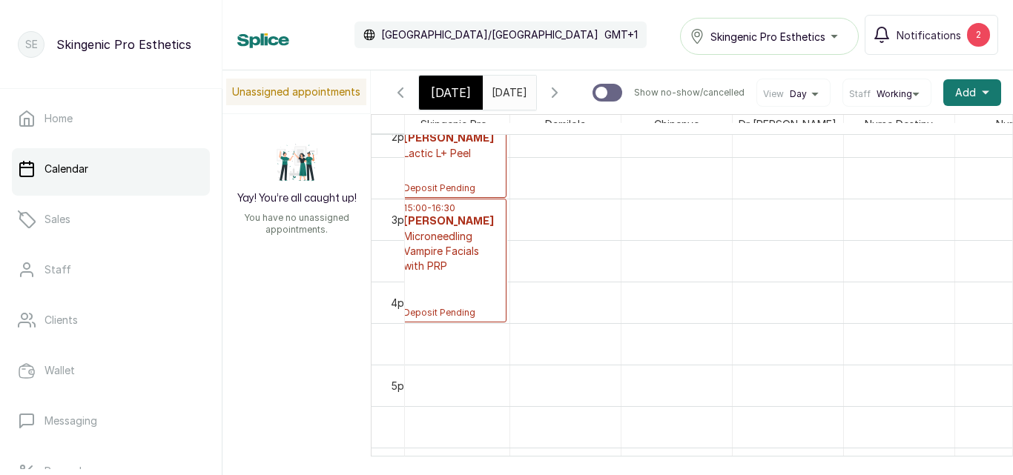
click at [504, 86] on input "[DATE]" at bounding box center [496, 88] width 24 height 25
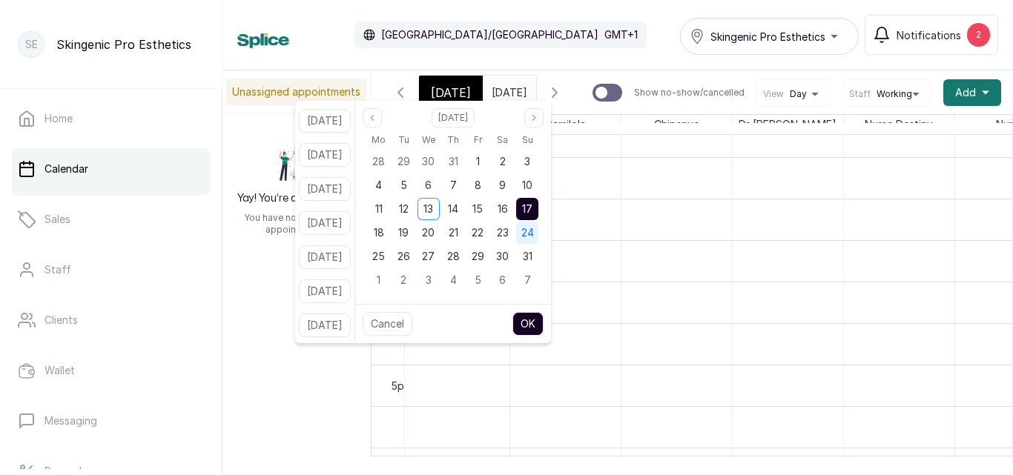
click at [534, 227] on span "24" at bounding box center [527, 232] width 13 height 13
click at [544, 323] on button "OK" at bounding box center [528, 324] width 31 height 24
type input "[DATE]"
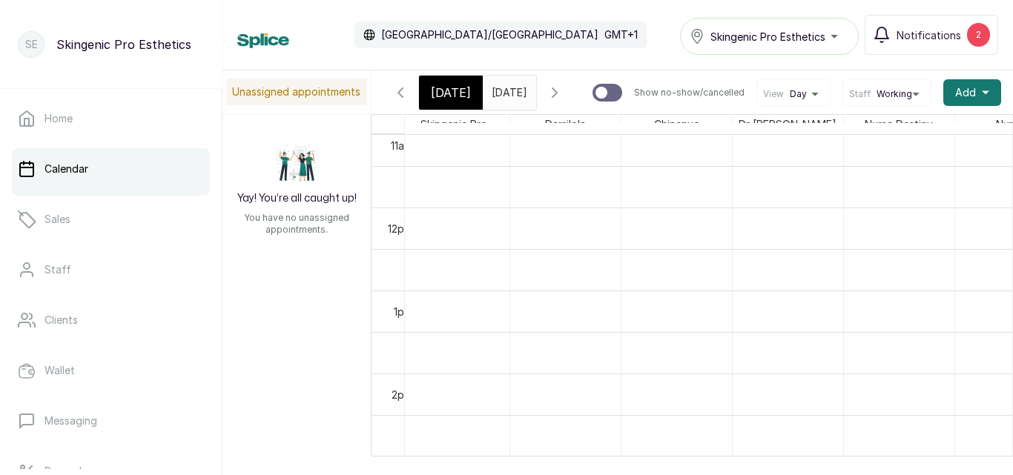
scroll to position [941, 0]
drag, startPoint x: 988, startPoint y: 340, endPoint x: 988, endPoint y: 353, distance: 12.6
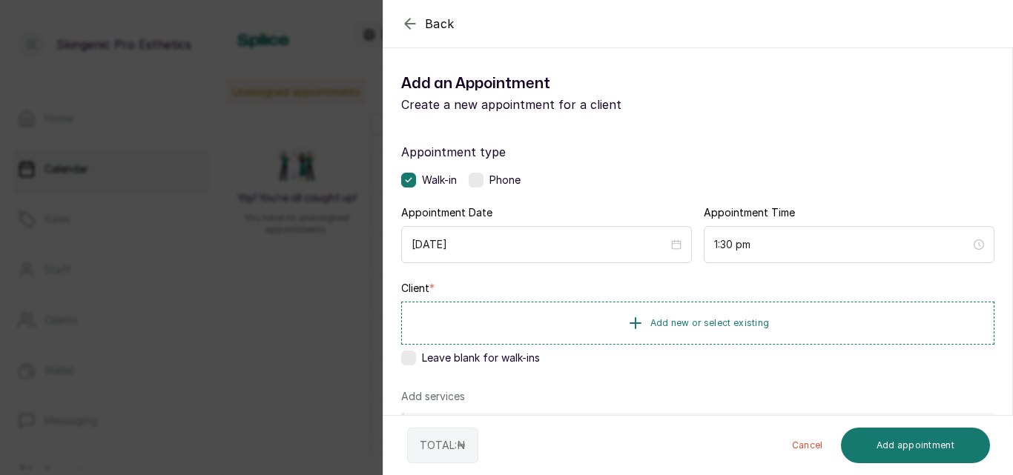
scroll to position [0, 0]
click at [413, 18] on icon "button" at bounding box center [410, 24] width 18 height 18
click at [478, 180] on label at bounding box center [476, 180] width 15 height 15
click at [628, 319] on icon "button" at bounding box center [636, 323] width 18 height 18
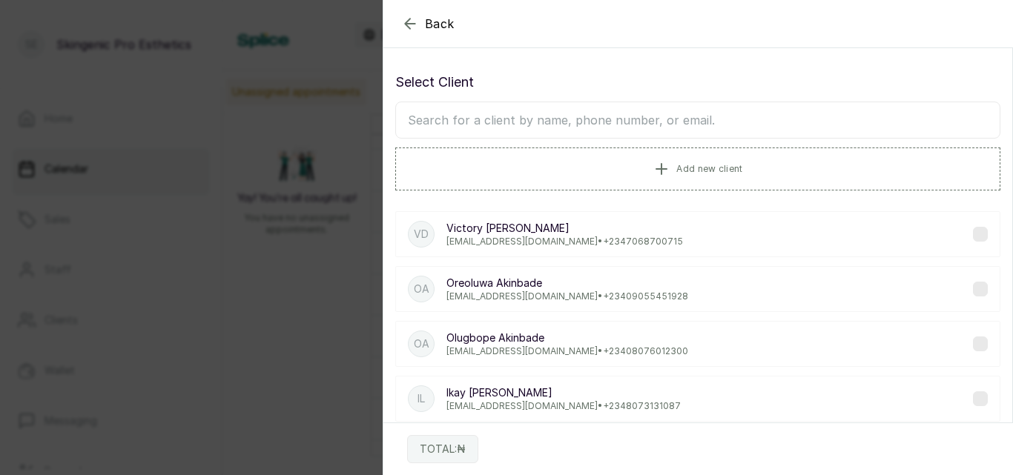
click at [664, 126] on input "text" at bounding box center [697, 120] width 605 height 37
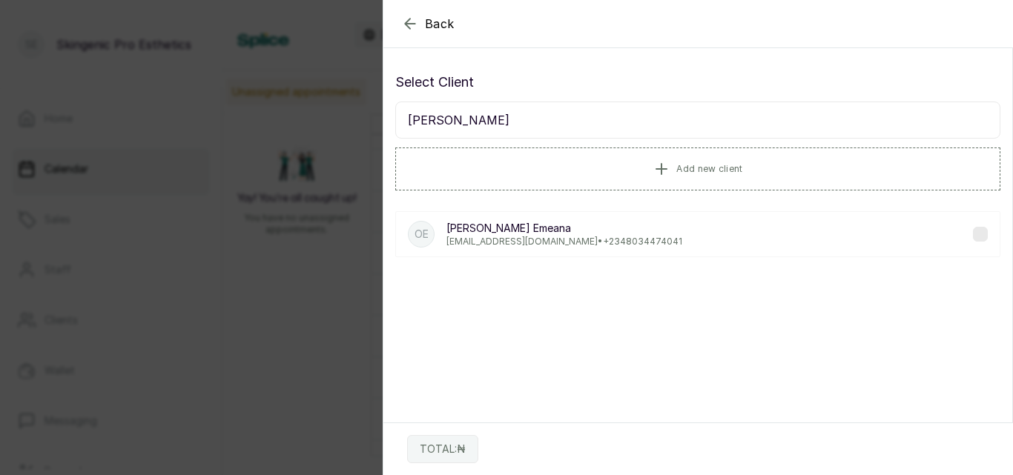
type input "[PERSON_NAME]"
click at [687, 225] on div "OE [PERSON_NAME] [EMAIL_ADDRESS][DOMAIN_NAME] • [PHONE_NUMBER]" at bounding box center [697, 234] width 605 height 46
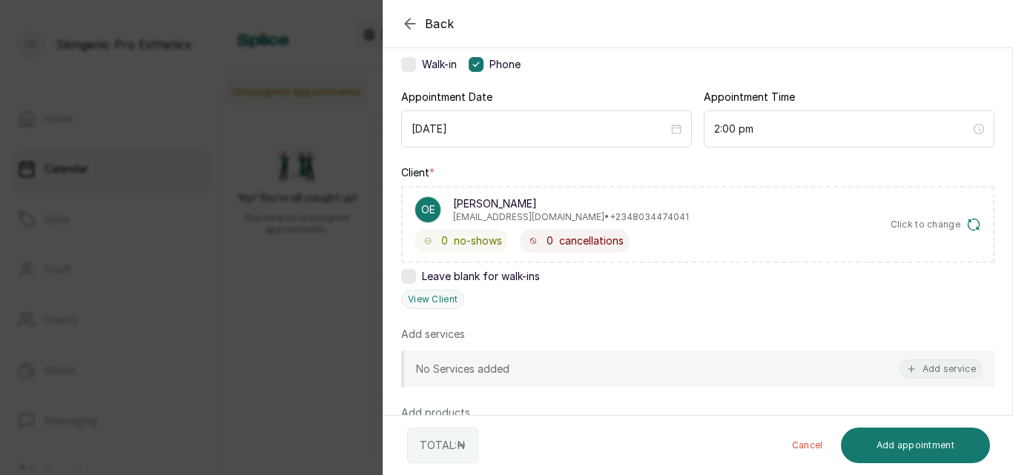
scroll to position [116, 0]
drag, startPoint x: 1012, startPoint y: 263, endPoint x: 1004, endPoint y: 289, distance: 27.4
click at [1004, 289] on section "Back Add Appointment Add an Appointment Create a new appointment for a client A…" at bounding box center [698, 237] width 630 height 475
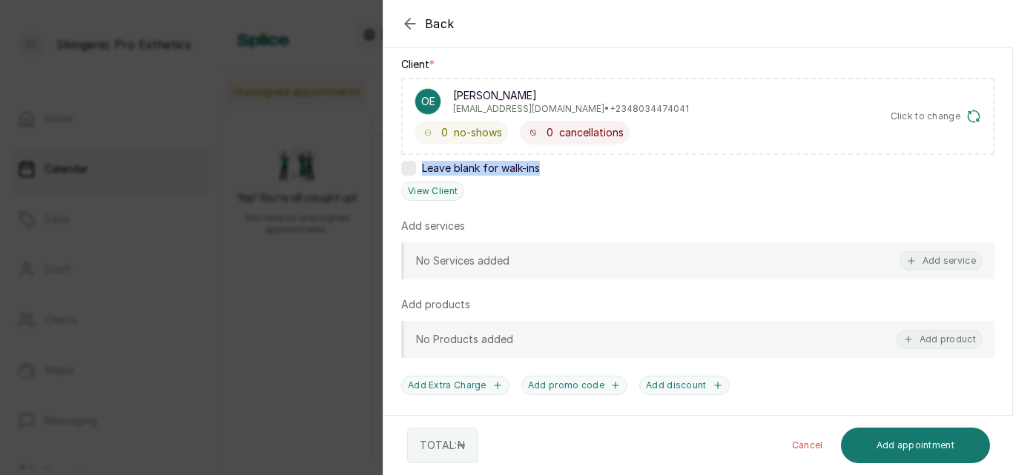
scroll to position [215, 0]
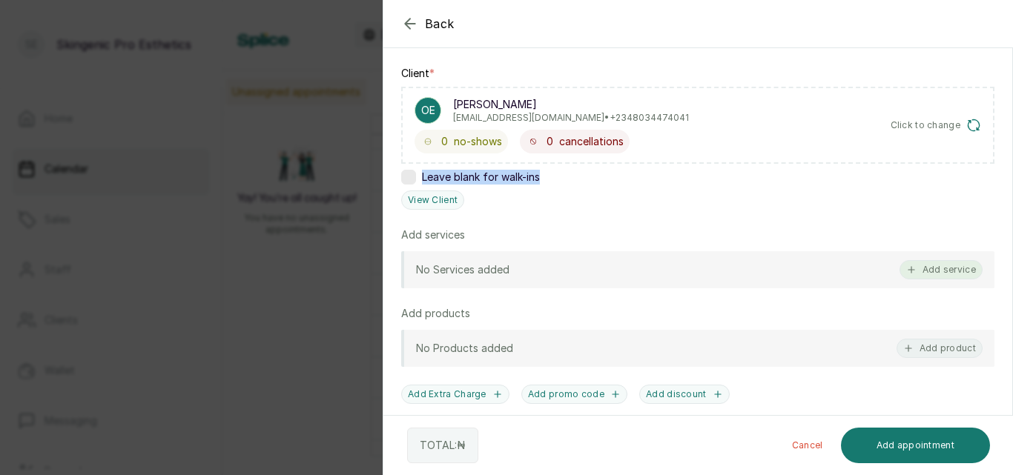
click at [932, 273] on button "Add service" at bounding box center [941, 269] width 83 height 19
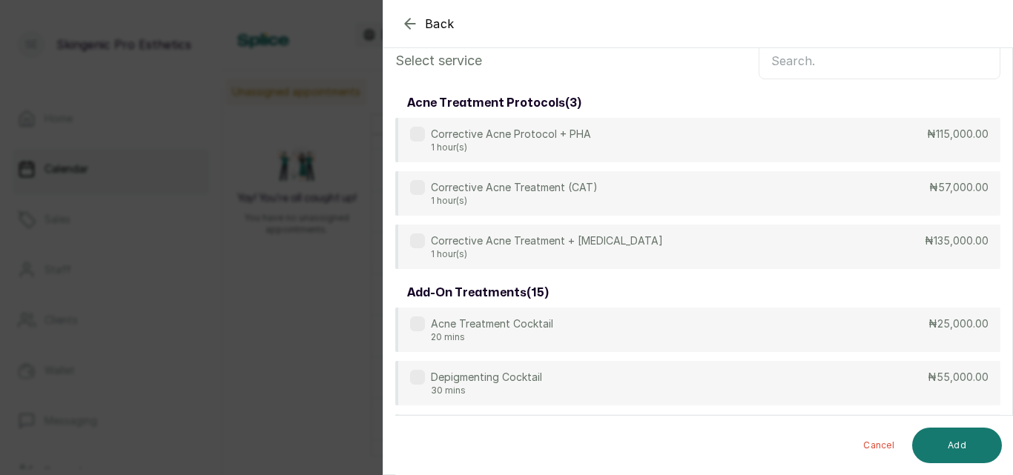
scroll to position [0, 0]
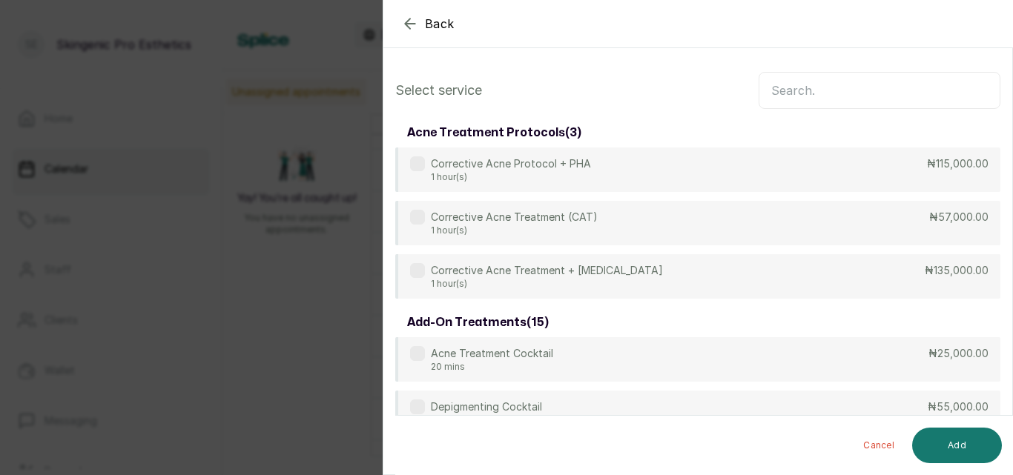
click at [905, 87] on input "text" at bounding box center [880, 90] width 242 height 37
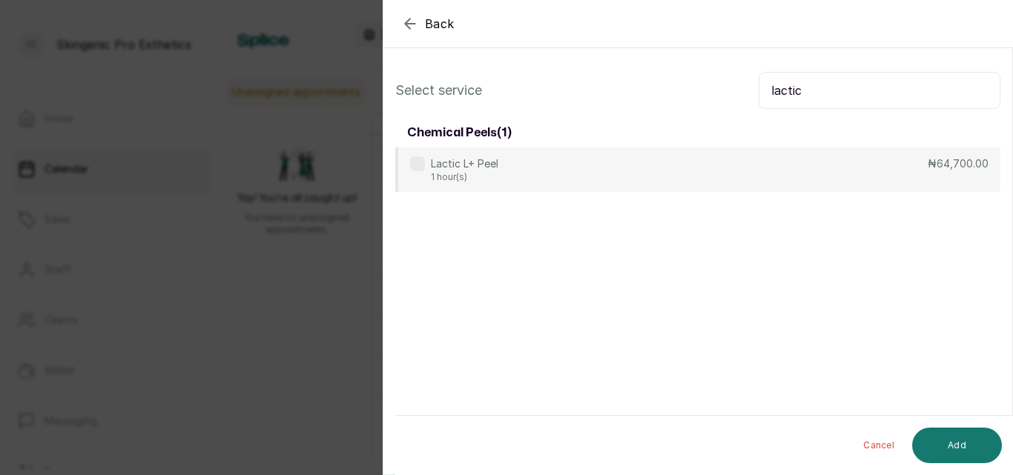
type input "lactic"
click at [843, 147] on div "chemical peels ( 1 )" at bounding box center [697, 133] width 605 height 30
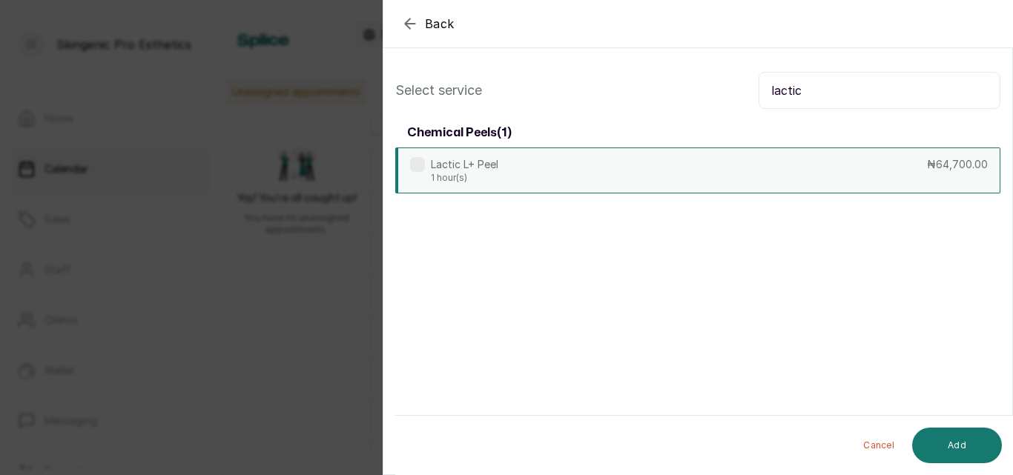
click at [708, 162] on div "Lactic L+ Peel 1 hour(s) ₦64,700.00" at bounding box center [697, 171] width 605 height 46
click at [950, 441] on button "Add" at bounding box center [957, 446] width 90 height 36
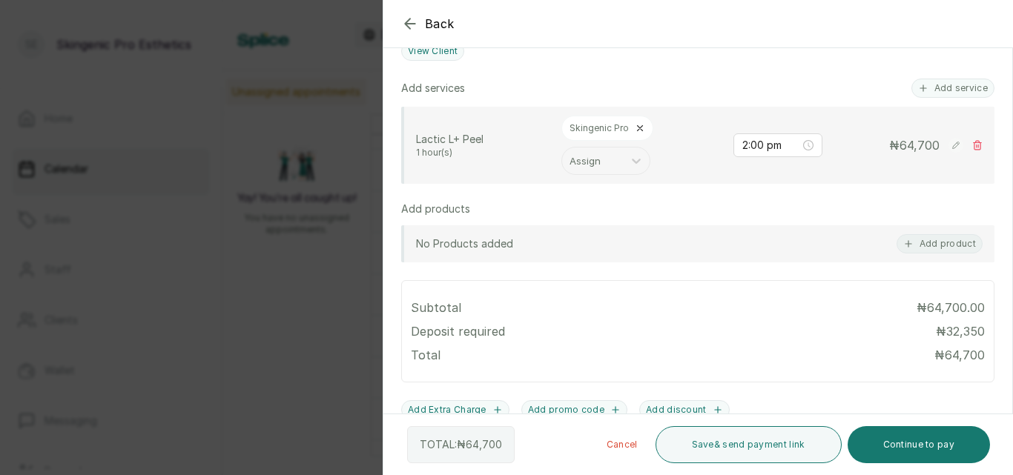
scroll to position [331, 0]
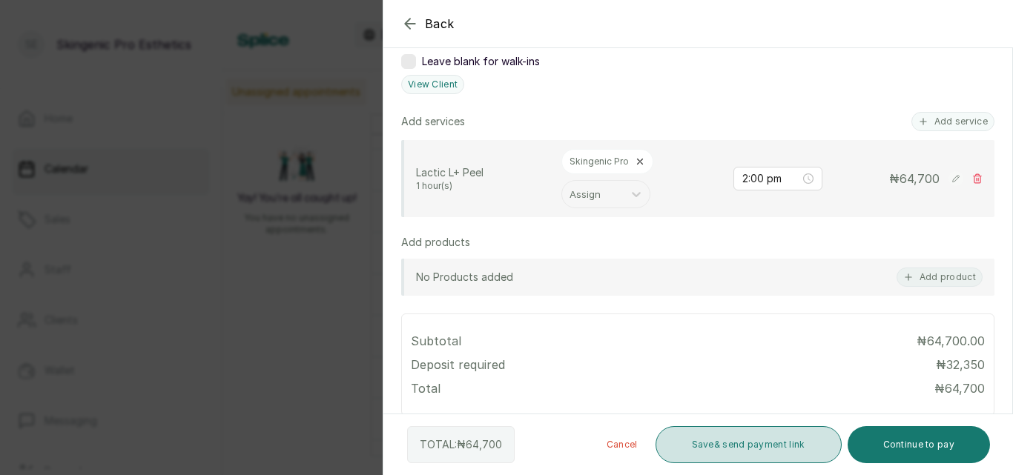
click at [715, 441] on button "Save & send payment link" at bounding box center [749, 445] width 186 height 37
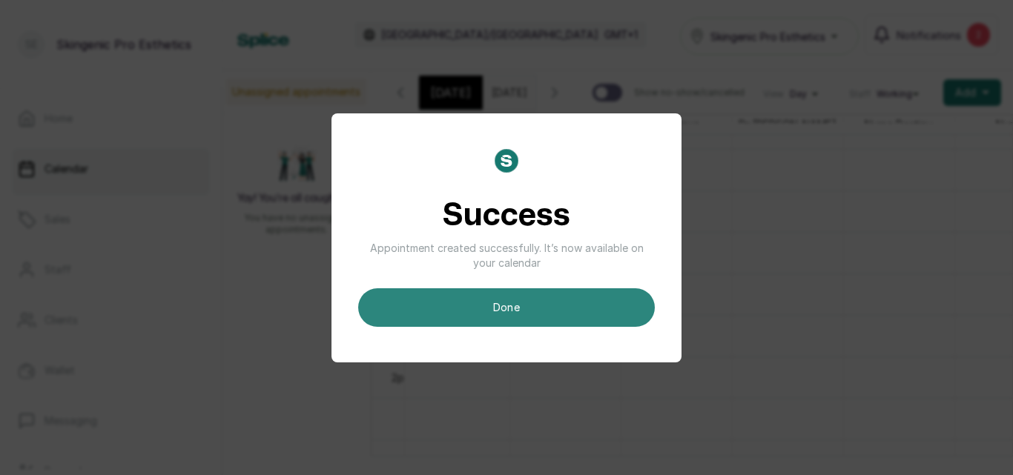
scroll to position [0, 0]
click at [602, 297] on button "done" at bounding box center [506, 308] width 297 height 39
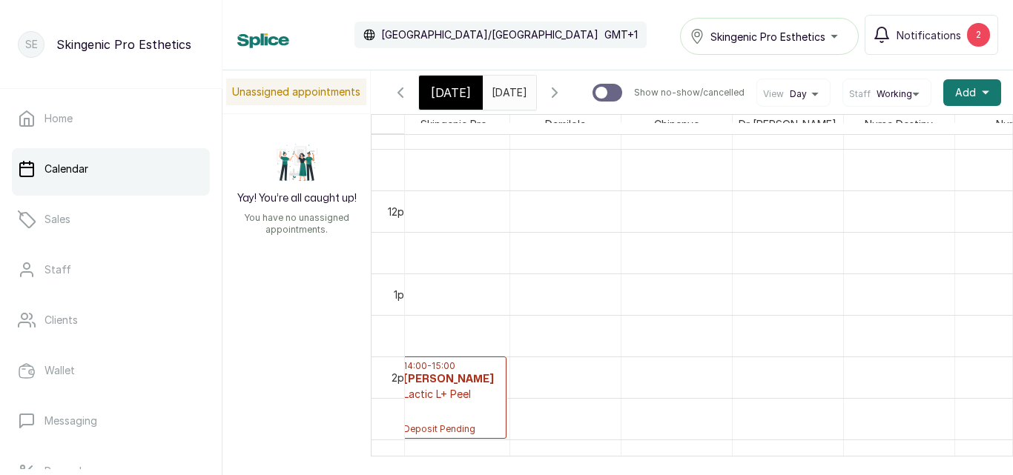
scroll to position [911, 0]
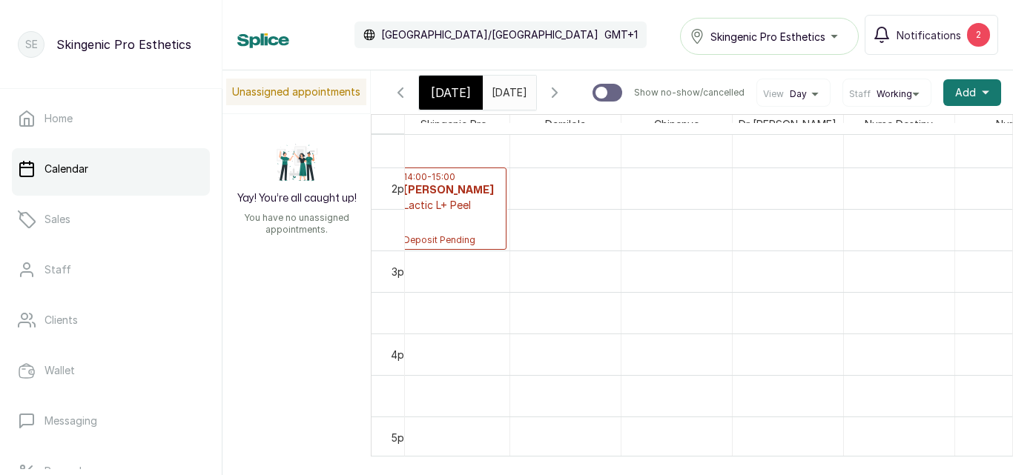
click at [504, 89] on input "[DATE]" at bounding box center [496, 88] width 24 height 25
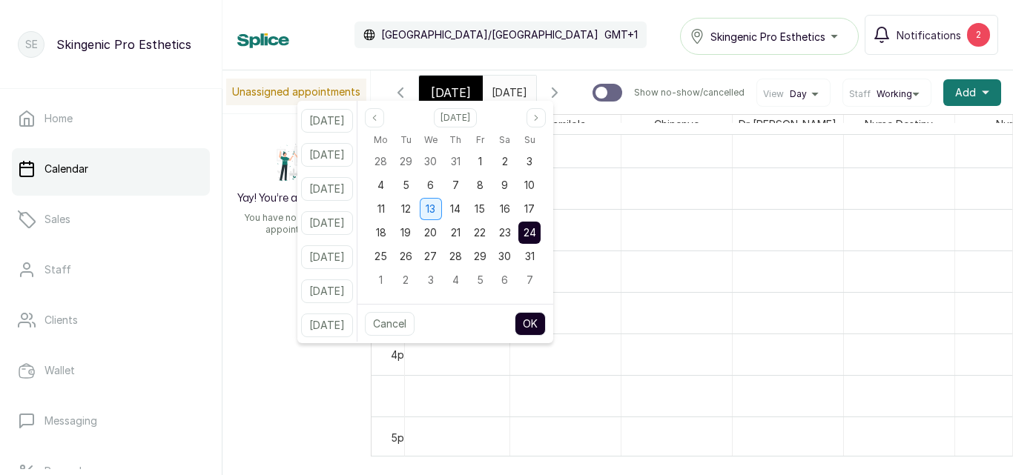
click at [442, 212] on div "13" at bounding box center [431, 209] width 22 height 22
click at [546, 319] on button "OK" at bounding box center [530, 324] width 31 height 24
type input "[DATE]"
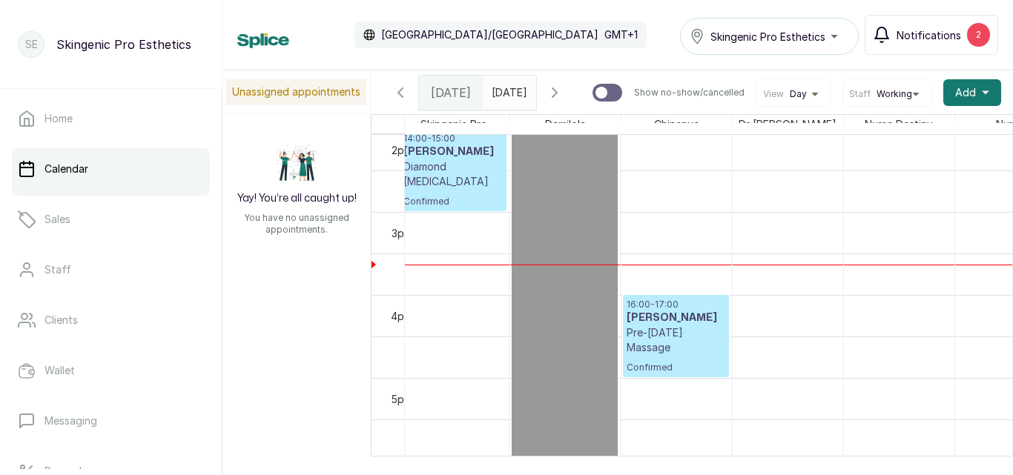
click at [927, 28] on span "Notifications" at bounding box center [929, 35] width 65 height 16
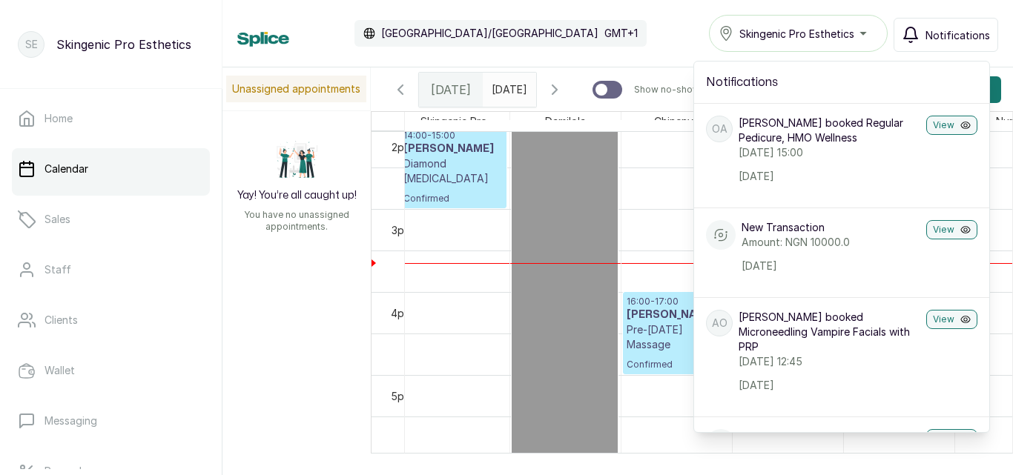
click at [688, 47] on div "Calendar [GEOGRAPHIC_DATA]/[GEOGRAPHIC_DATA] GMT+1 Skingenic Pro Esthetics Noti…" at bounding box center [617, 33] width 761 height 37
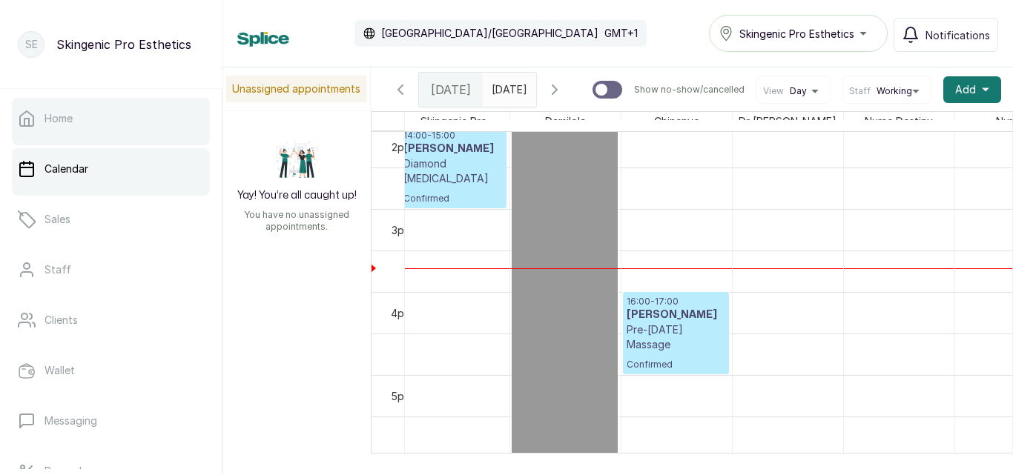
click at [83, 126] on link "Home" at bounding box center [111, 119] width 198 height 42
